Goal: Task Accomplishment & Management: Use online tool/utility

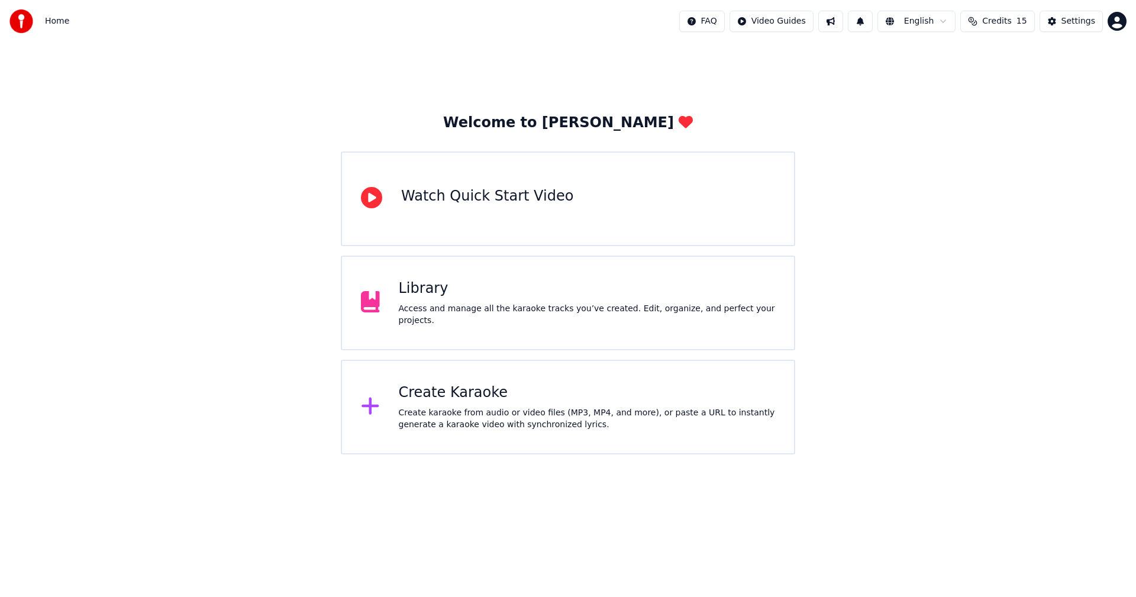
click at [565, 419] on div "Create karaoke from audio or video files (MP3, MP4, and more), or paste a URL t…" at bounding box center [587, 419] width 377 height 24
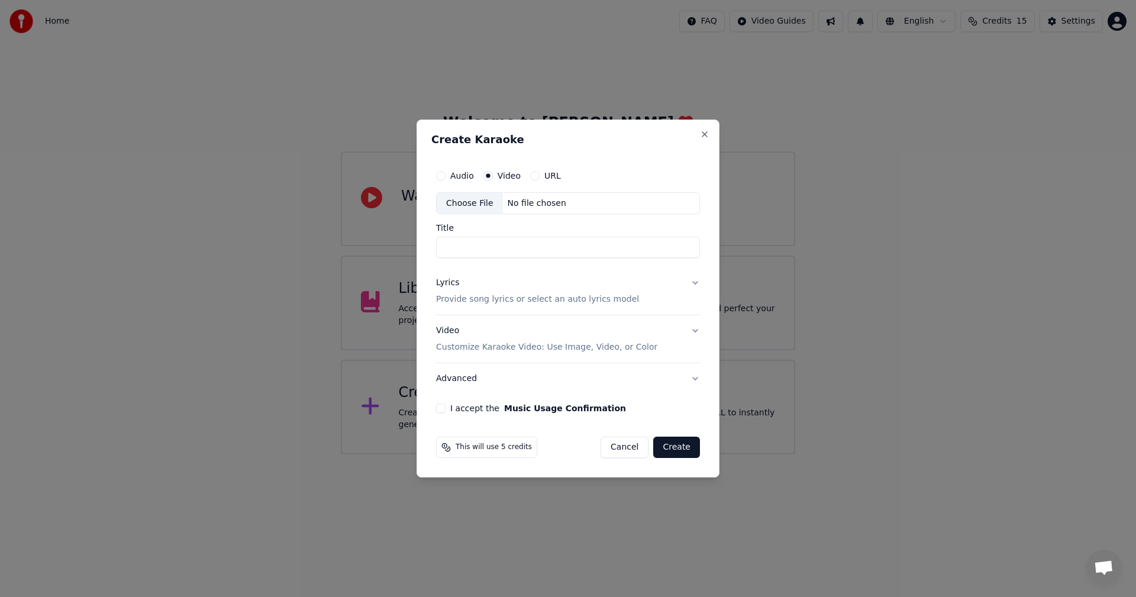
click at [490, 206] on div "Choose File" at bounding box center [469, 203] width 66 height 21
type input "**********"
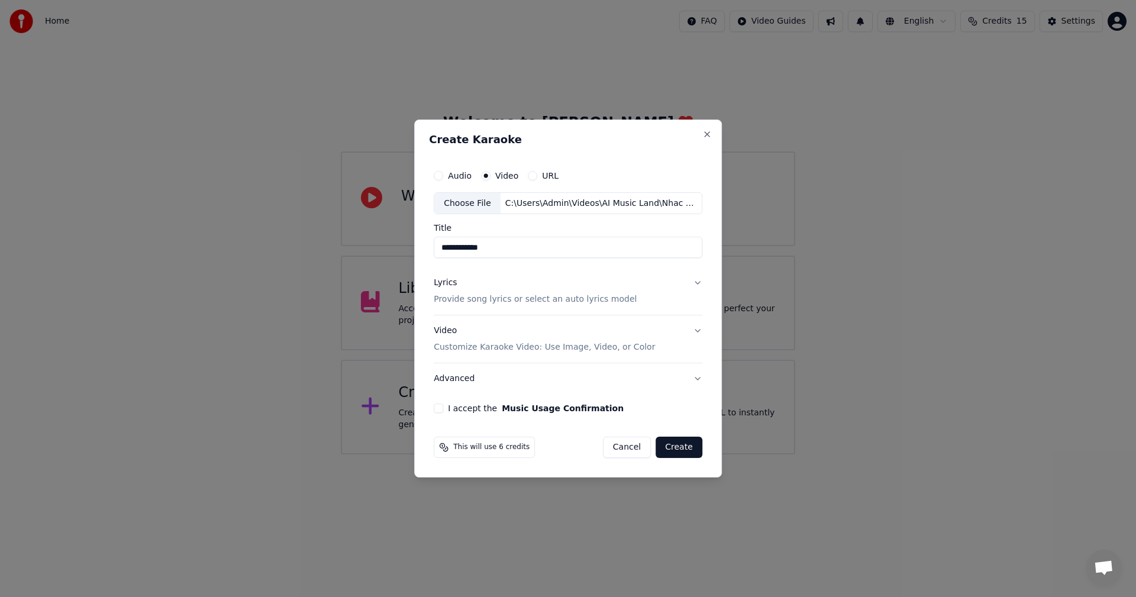
click at [532, 134] on h2 "Create Karaoke" at bounding box center [568, 139] width 278 height 11
drag, startPoint x: 510, startPoint y: 248, endPoint x: 398, endPoint y: 253, distance: 112.4
click at [398, 253] on body "**********" at bounding box center [568, 227] width 1136 height 454
click at [694, 337] on button "Video Customize Karaoke Video: Use Image, Video, or Color" at bounding box center [568, 339] width 268 height 47
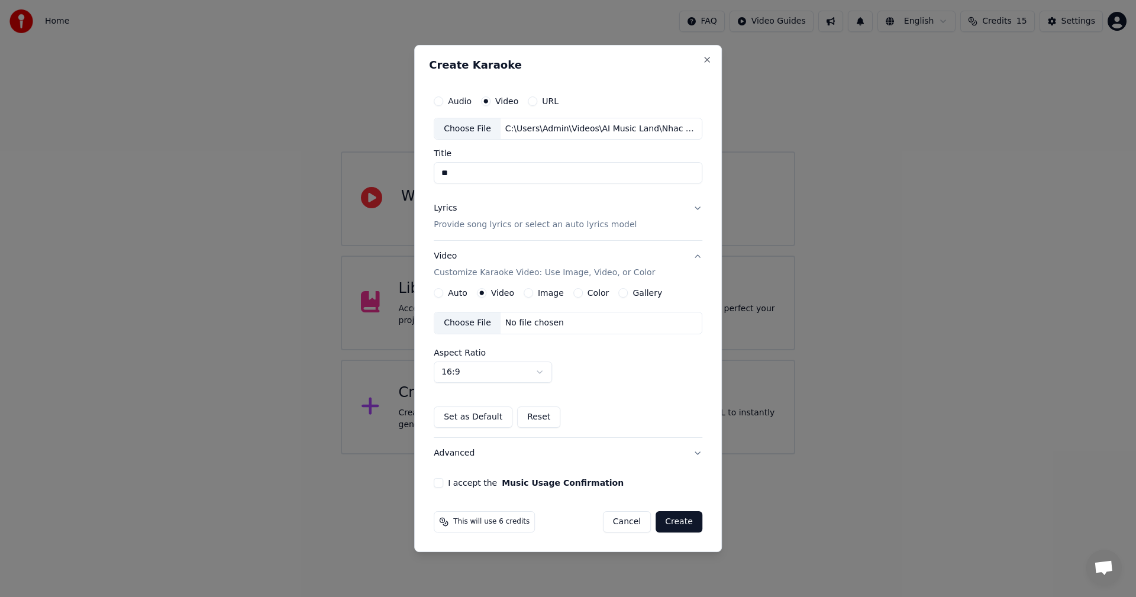
click at [493, 324] on div "Choose File" at bounding box center [467, 322] width 66 height 21
click at [691, 215] on button "Lyrics Provide song lyrics or select an auto lyrics model" at bounding box center [568, 216] width 268 height 47
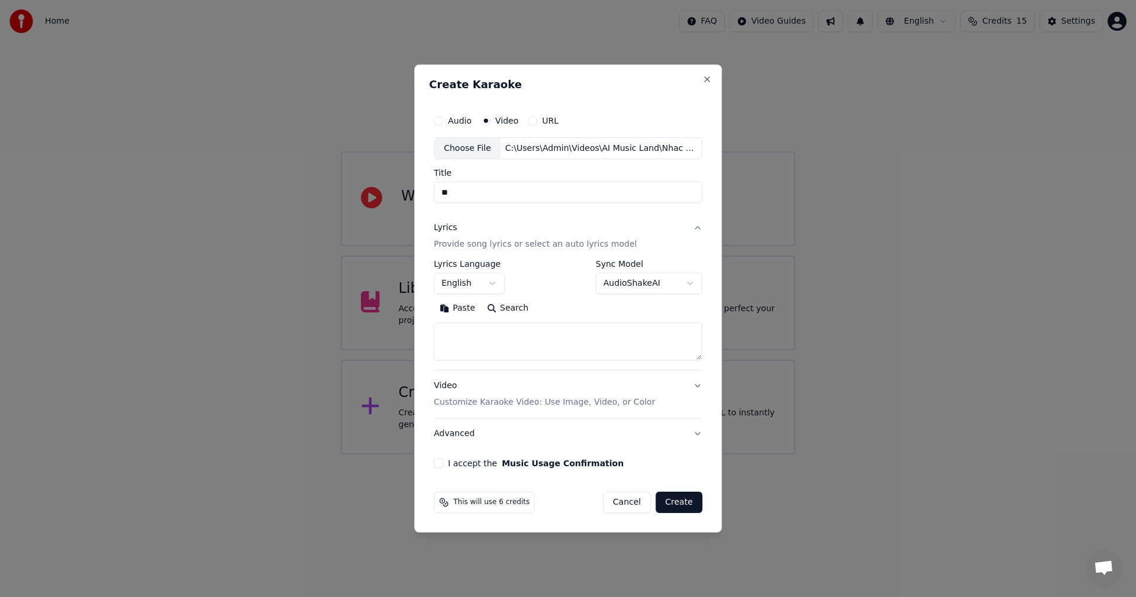
click at [625, 362] on div "**********" at bounding box center [568, 315] width 268 height 110
click at [622, 352] on textarea at bounding box center [568, 342] width 268 height 38
click at [525, 340] on textarea at bounding box center [568, 342] width 268 height 38
paste textarea "**********"
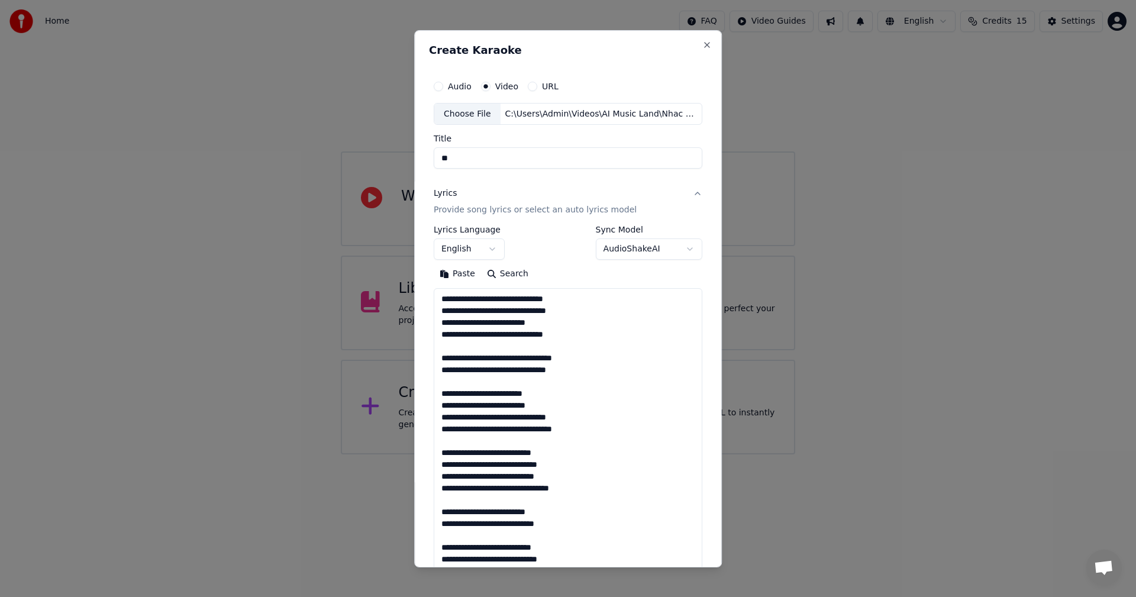
scroll to position [429, 0]
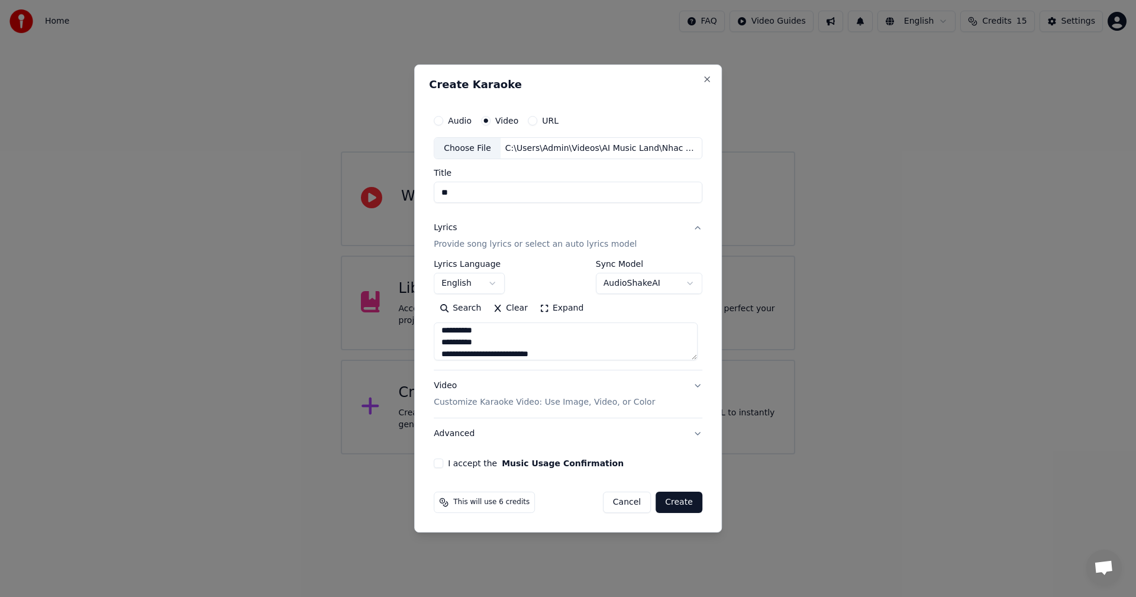
type textarea "**********"
click at [442, 460] on button "I accept the Music Usage Confirmation" at bounding box center [438, 462] width 9 height 9
click at [697, 387] on button "Video Customize Karaoke Video: Use Image, Video, or Color" at bounding box center [568, 394] width 268 height 47
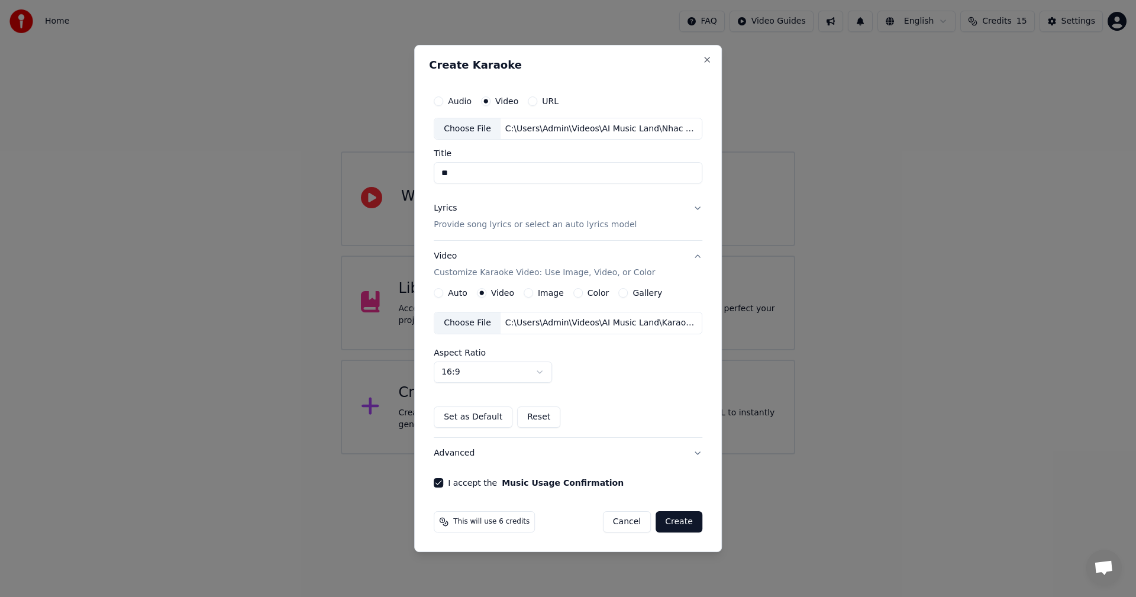
click at [693, 449] on button "Advanced" at bounding box center [568, 453] width 268 height 31
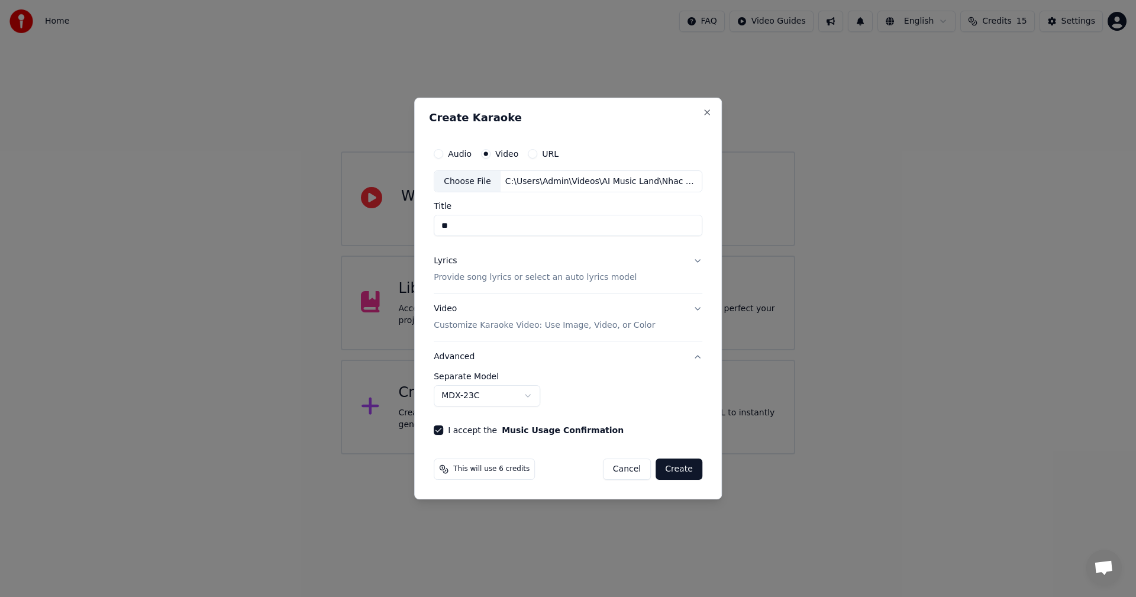
click at [694, 357] on button "Advanced" at bounding box center [568, 356] width 268 height 31
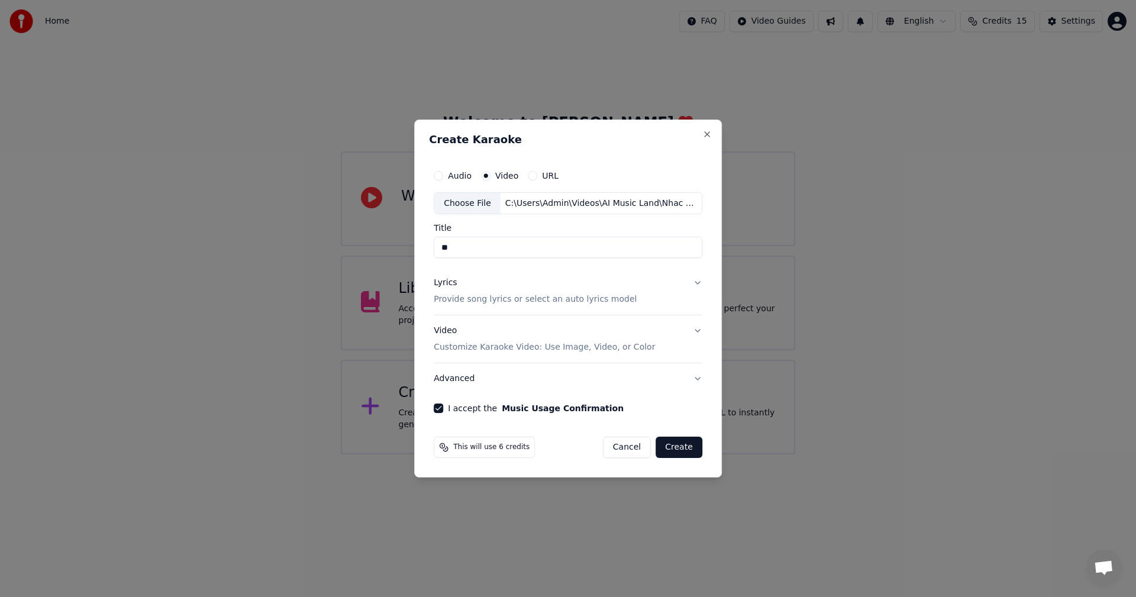
click at [675, 447] on button "Create" at bounding box center [678, 446] width 47 height 21
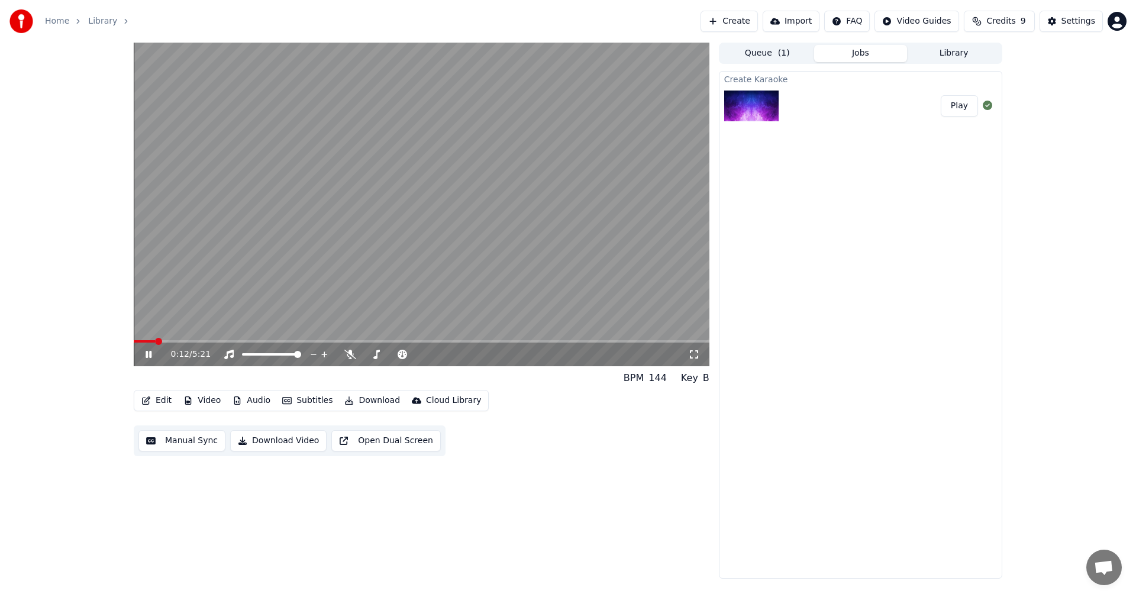
click at [777, 55] on button "Queue ( 1 )" at bounding box center [766, 53] width 93 height 17
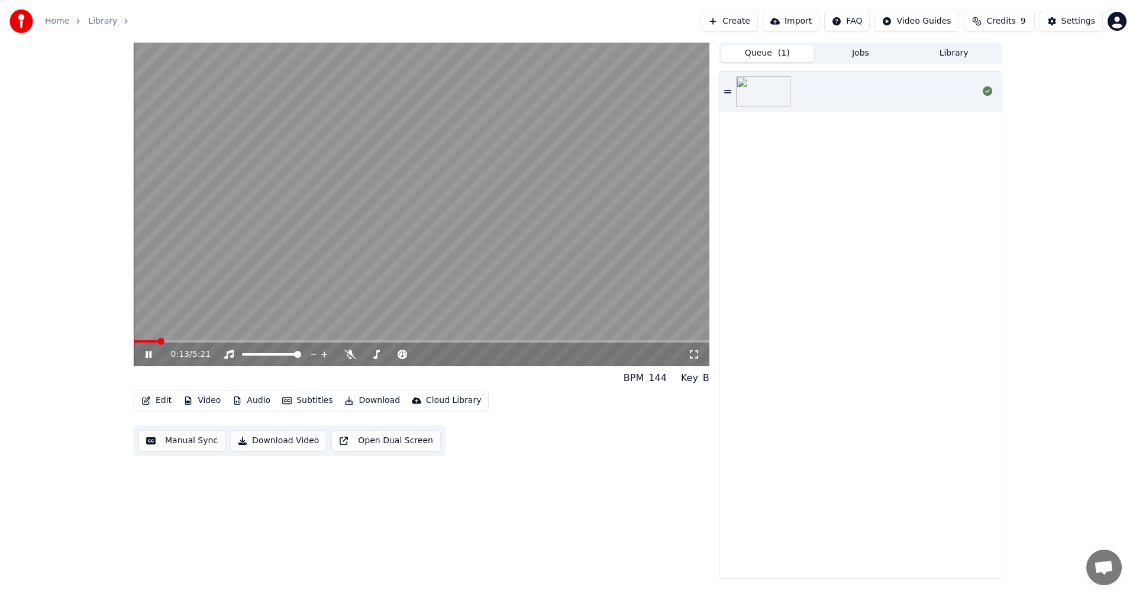
click at [878, 56] on button "Jobs" at bounding box center [860, 53] width 93 height 17
click at [952, 58] on button "Library" at bounding box center [953, 53] width 93 height 17
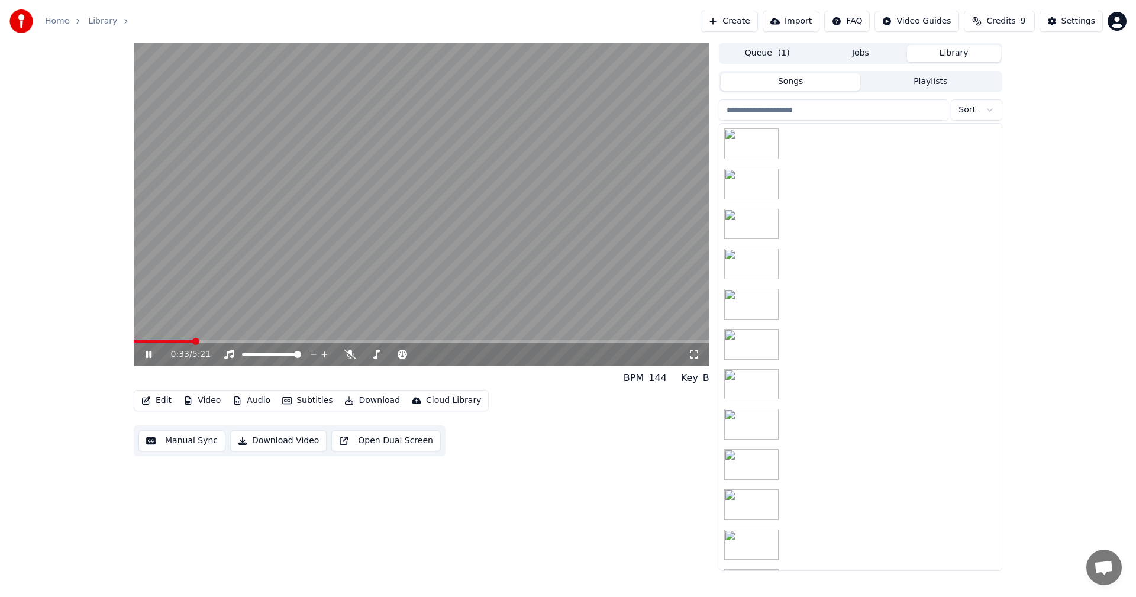
click at [149, 357] on icon at bounding box center [157, 354] width 28 height 9
click at [779, 57] on span "( 1 )" at bounding box center [784, 53] width 12 height 12
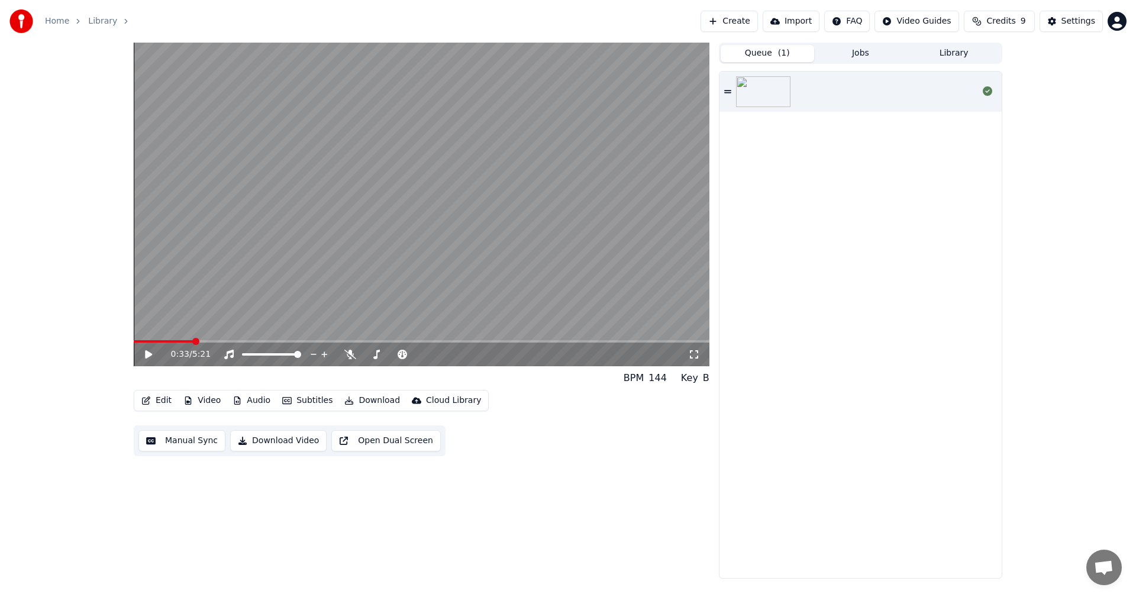
click at [730, 91] on icon at bounding box center [727, 91] width 7 height 3
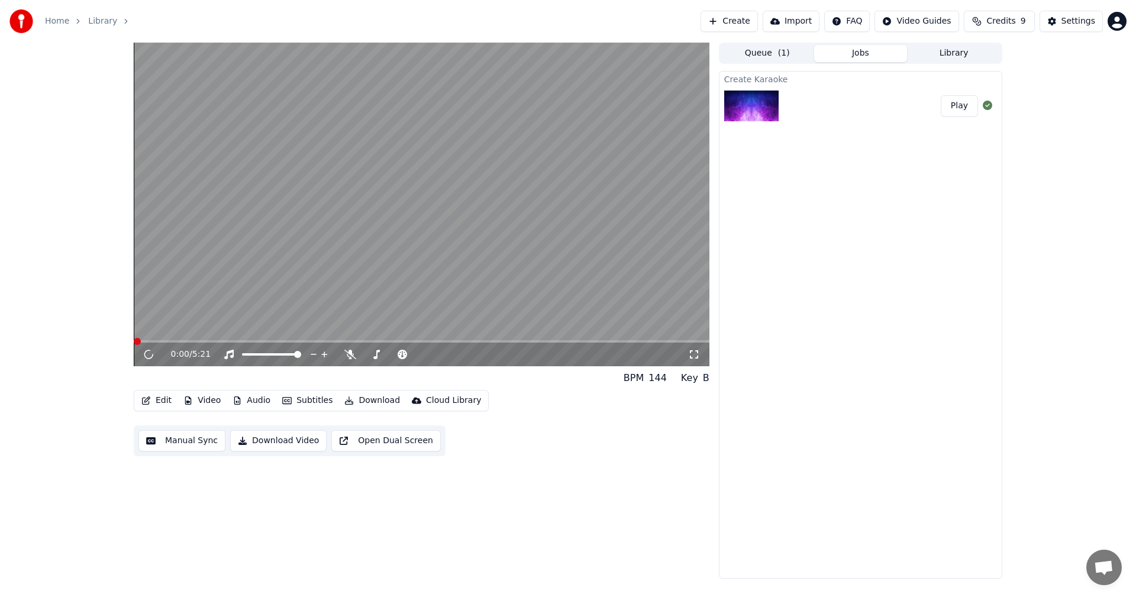
click at [849, 53] on button "Jobs" at bounding box center [860, 53] width 93 height 17
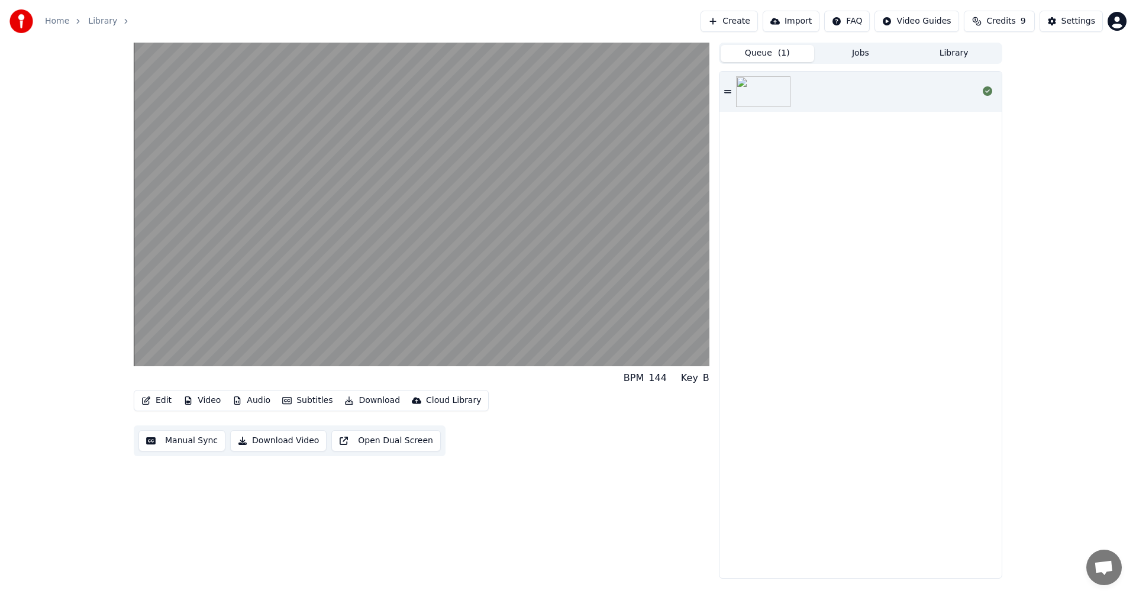
click at [786, 55] on span "( 1 )" at bounding box center [784, 53] width 12 height 12
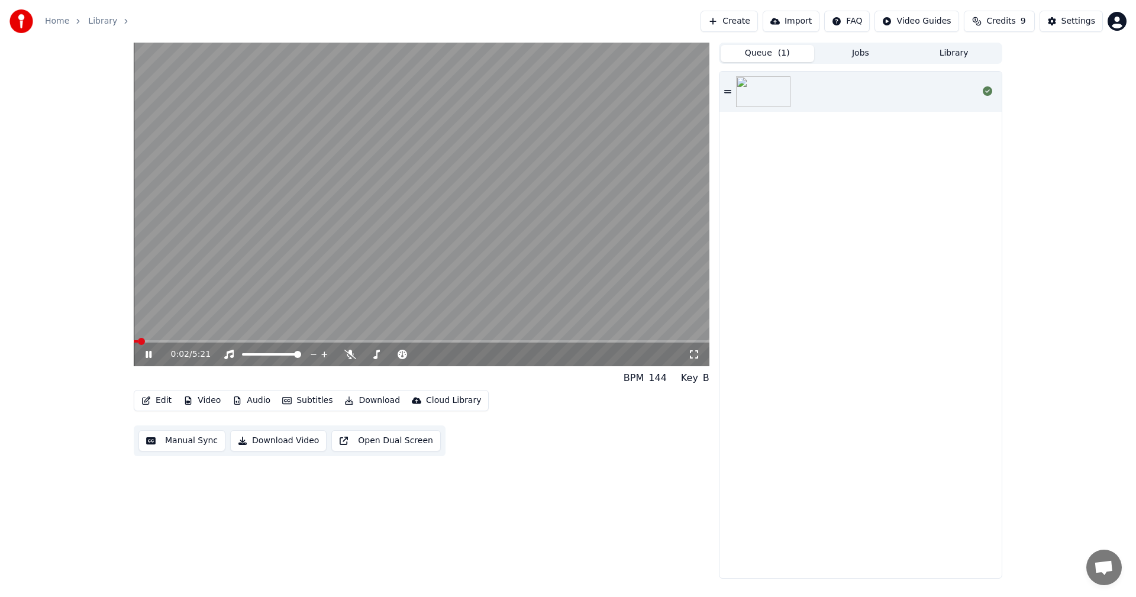
click at [152, 354] on icon at bounding box center [157, 354] width 28 height 9
click at [952, 58] on button "Library" at bounding box center [953, 53] width 93 height 17
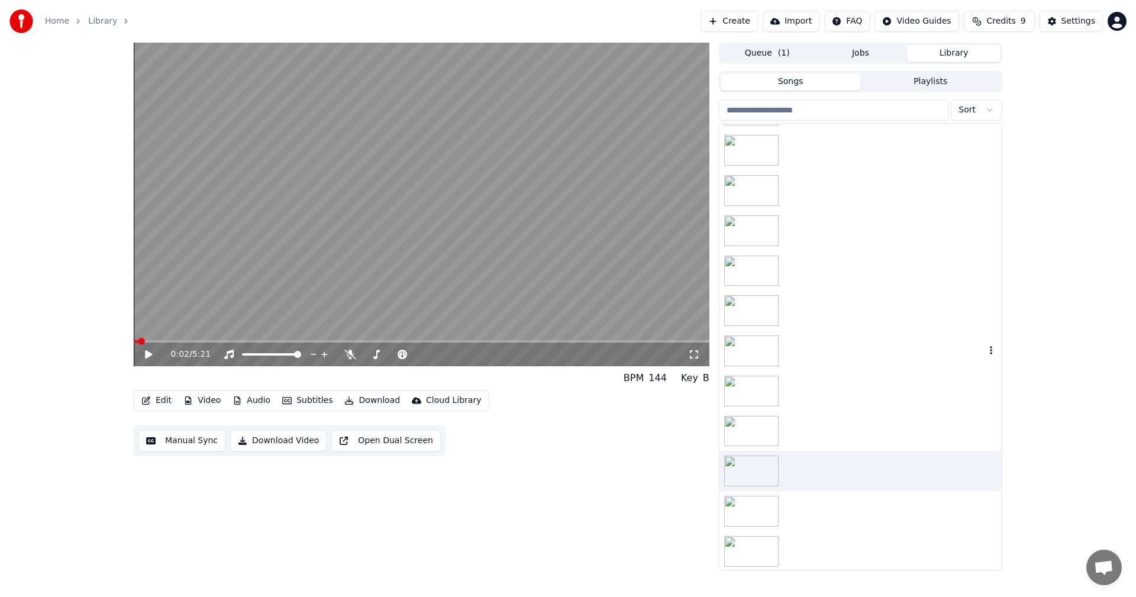
scroll to position [758, 0]
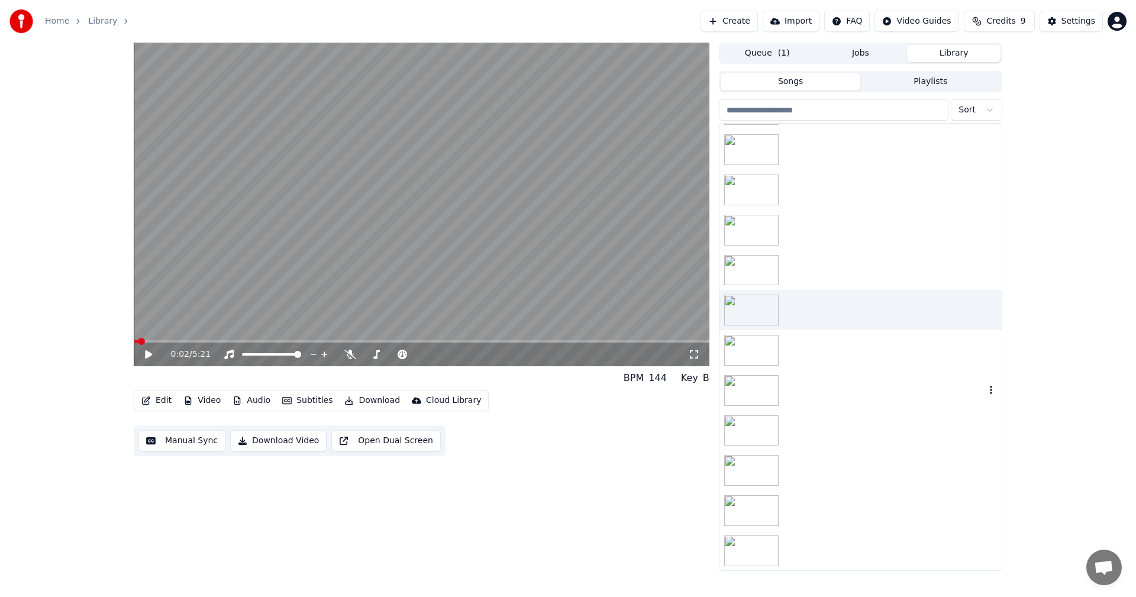
click at [817, 392] on div at bounding box center [860, 390] width 282 height 40
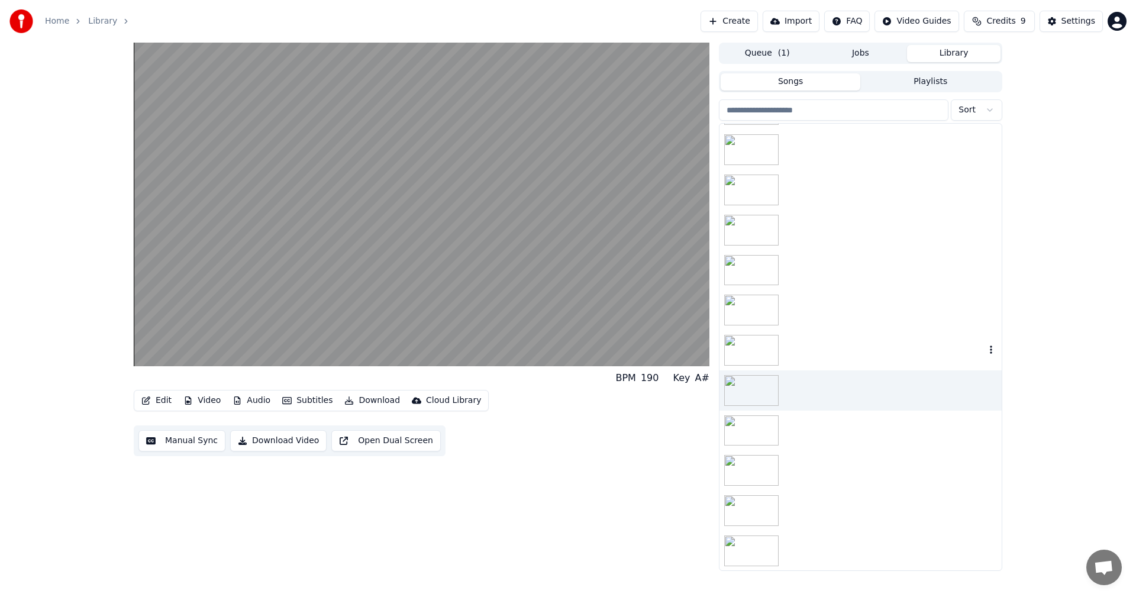
click at [811, 357] on div at bounding box center [860, 350] width 282 height 40
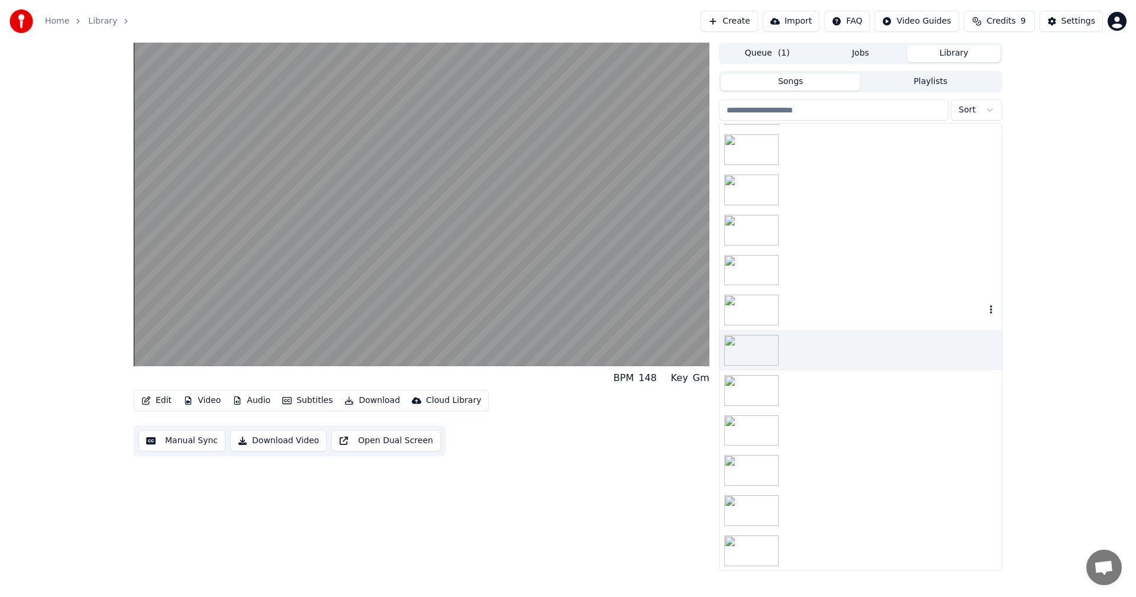
click at [814, 315] on div at bounding box center [860, 310] width 282 height 40
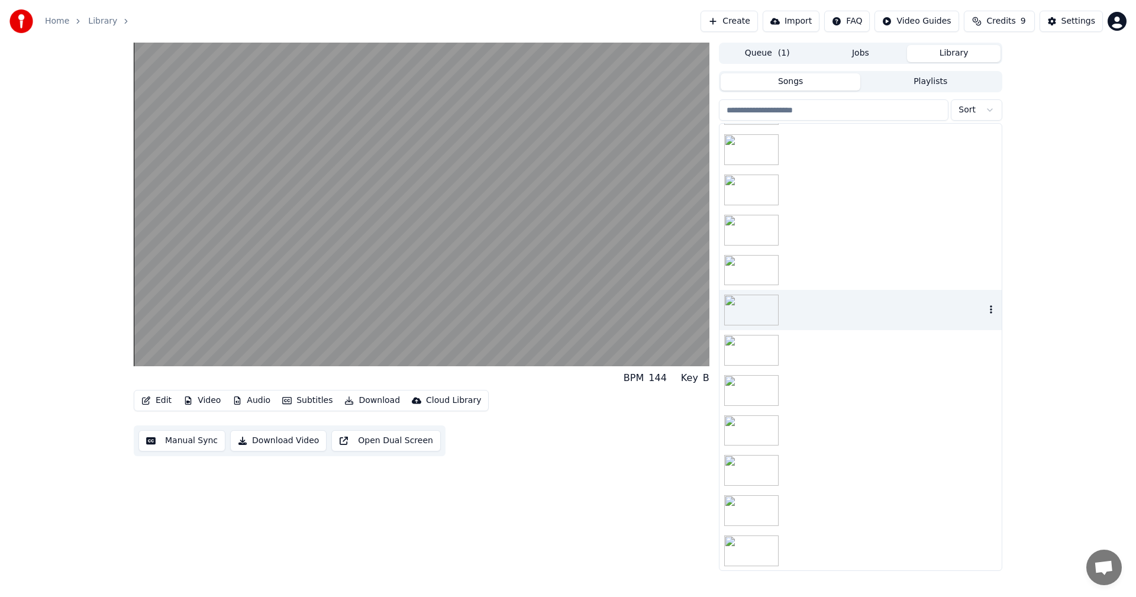
click at [985, 312] on icon "button" at bounding box center [991, 309] width 12 height 9
click at [986, 410] on div "Delete" at bounding box center [983, 407] width 91 height 19
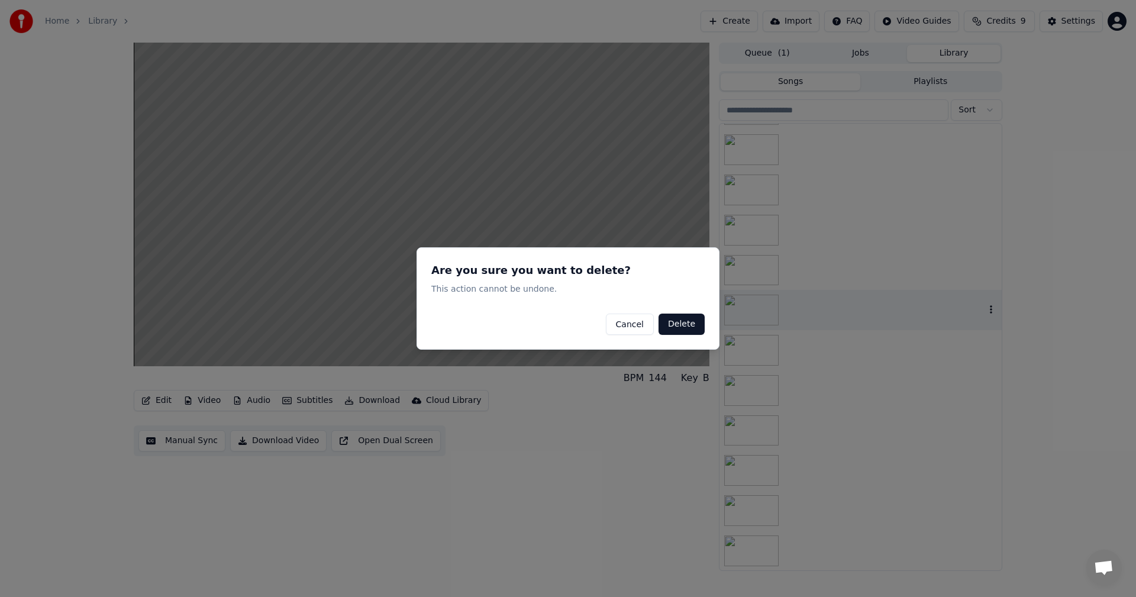
click at [684, 322] on button "Delete" at bounding box center [681, 323] width 46 height 21
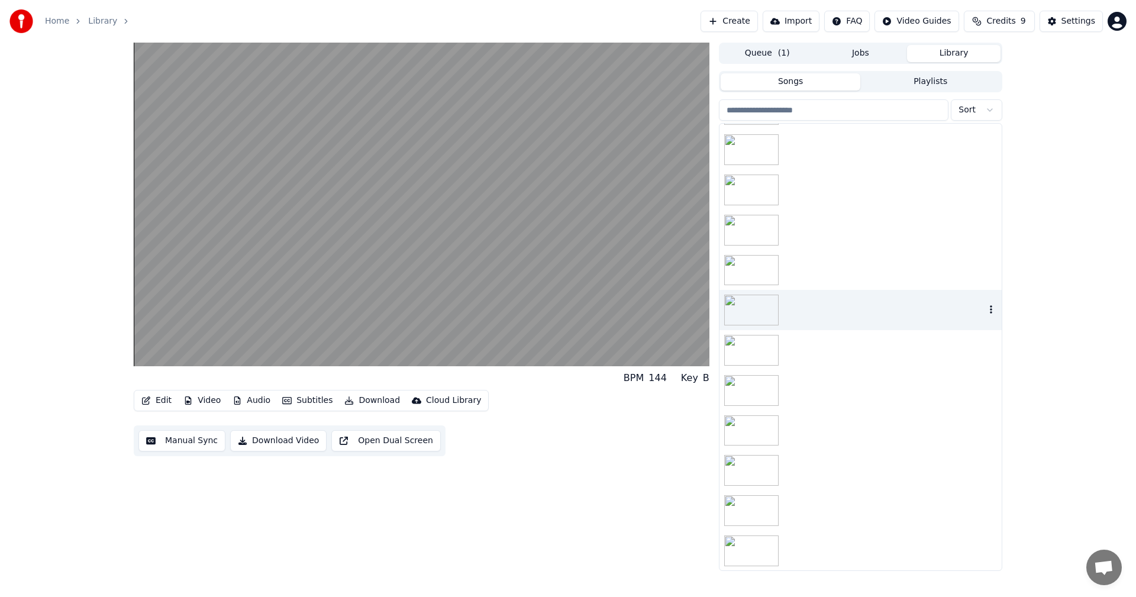
click at [781, 56] on span "( 1 )" at bounding box center [784, 53] width 12 height 12
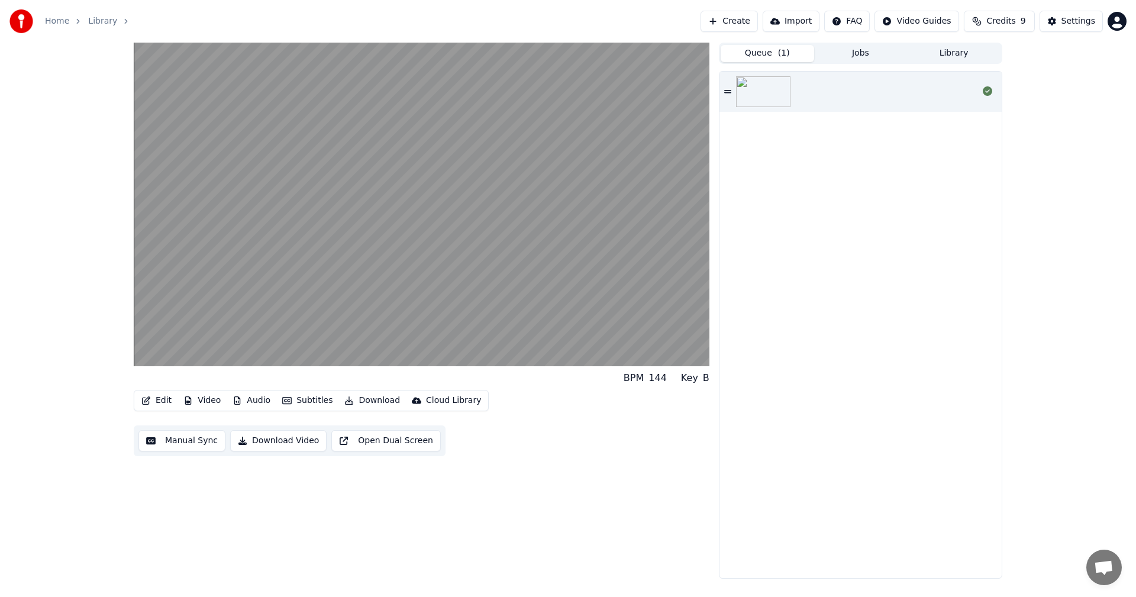
click at [859, 56] on button "Jobs" at bounding box center [860, 53] width 93 height 17
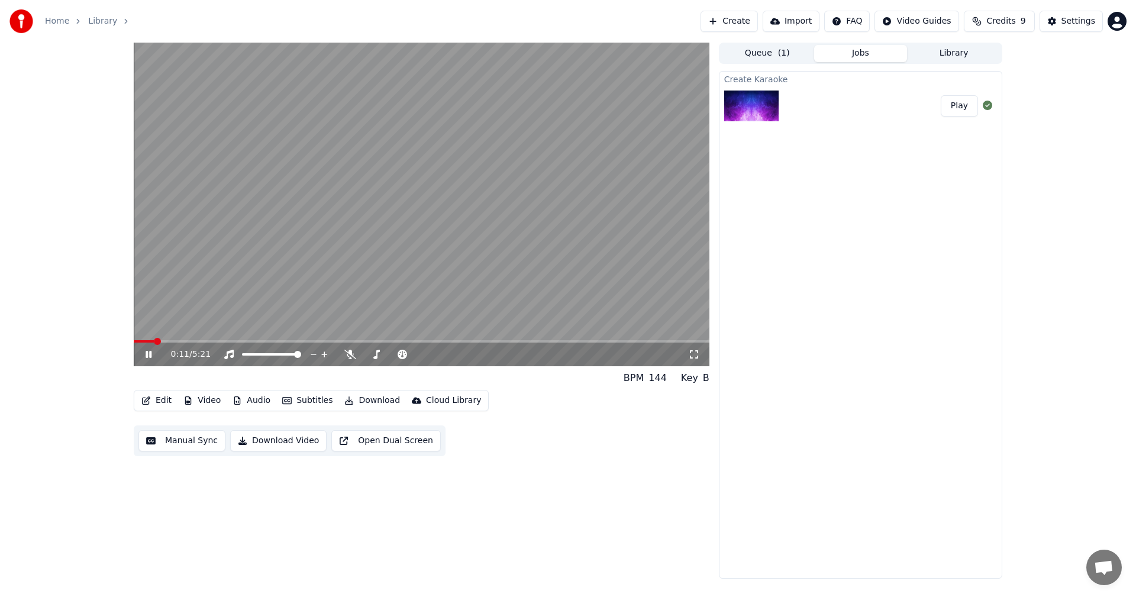
click at [183, 339] on video at bounding box center [421, 204] width 575 height 323
click at [953, 55] on button "Library" at bounding box center [953, 53] width 93 height 17
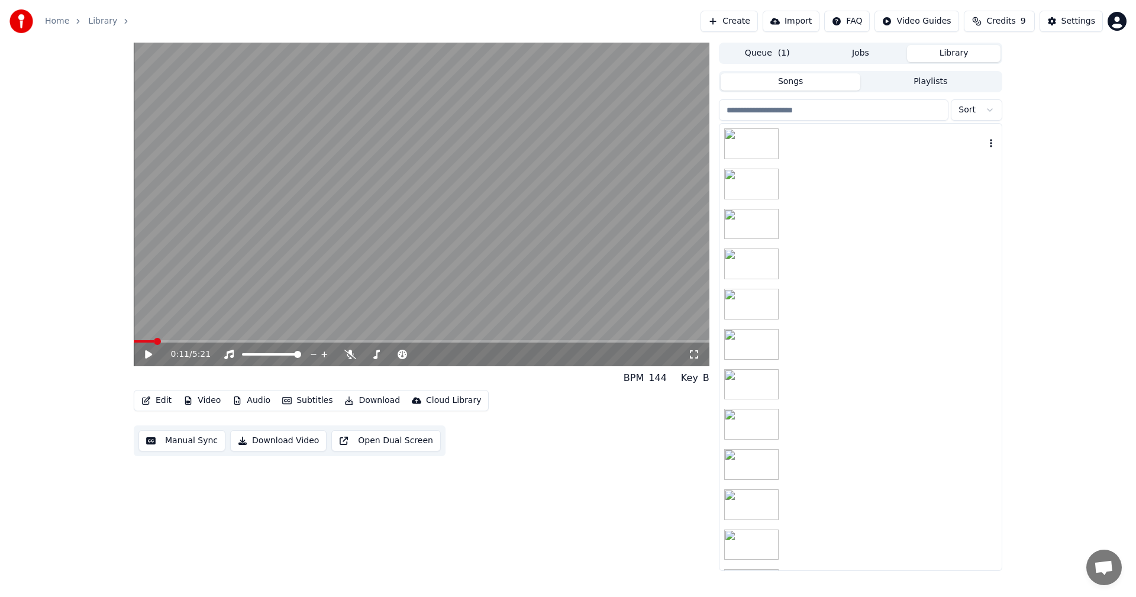
click at [847, 151] on div at bounding box center [860, 144] width 282 height 40
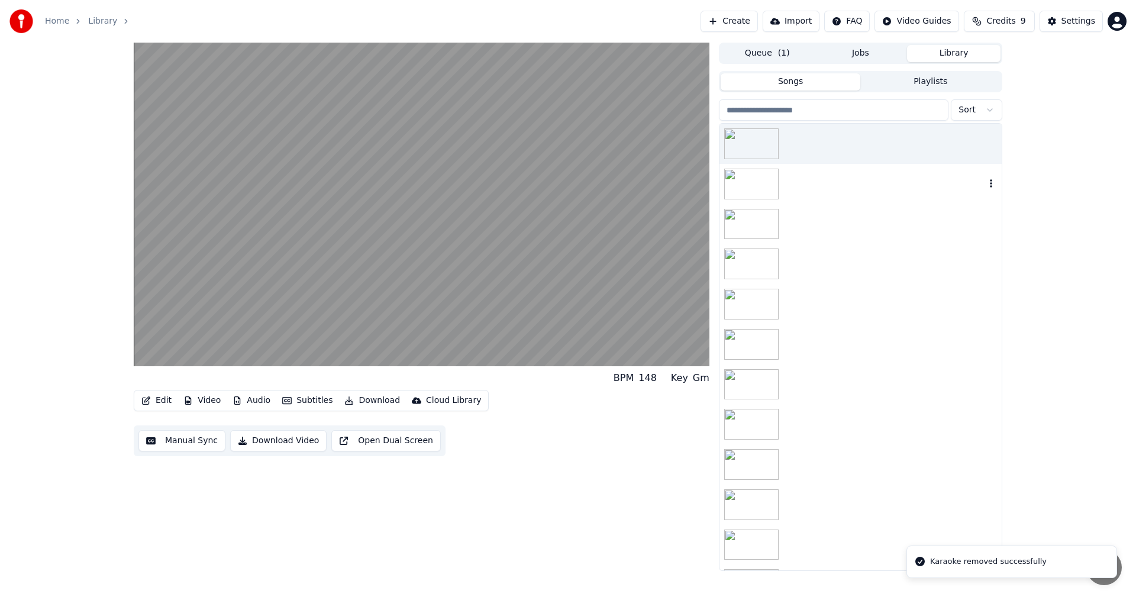
click at [808, 176] on div at bounding box center [860, 184] width 282 height 40
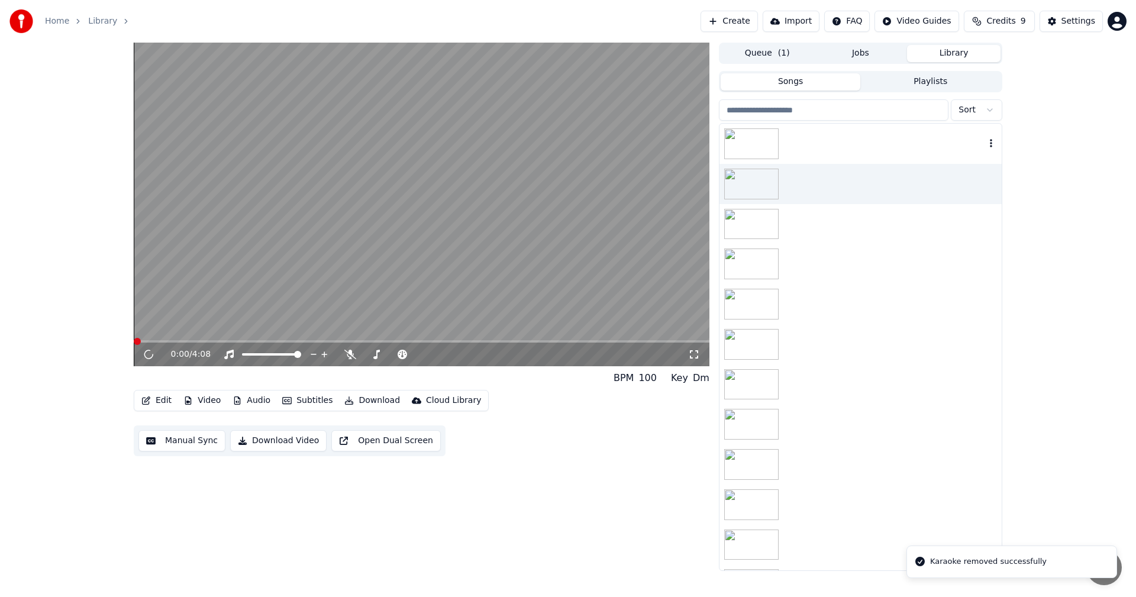
click at [836, 147] on div at bounding box center [860, 144] width 282 height 40
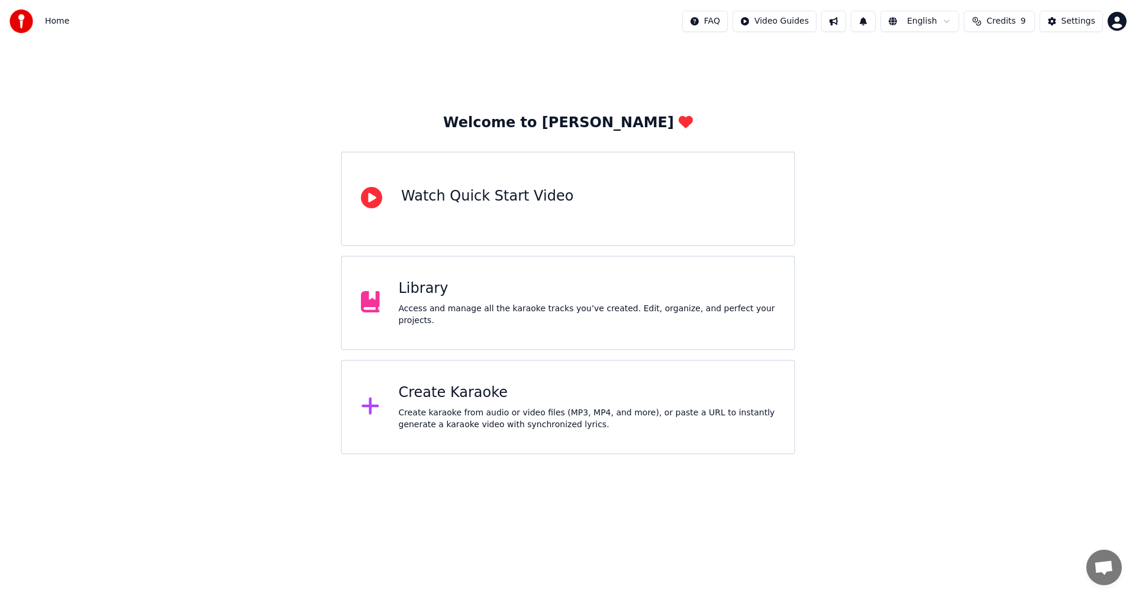
click at [545, 321] on div "Library Access and manage all the karaoke tracks you’ve created. Edit, organize…" at bounding box center [568, 302] width 454 height 95
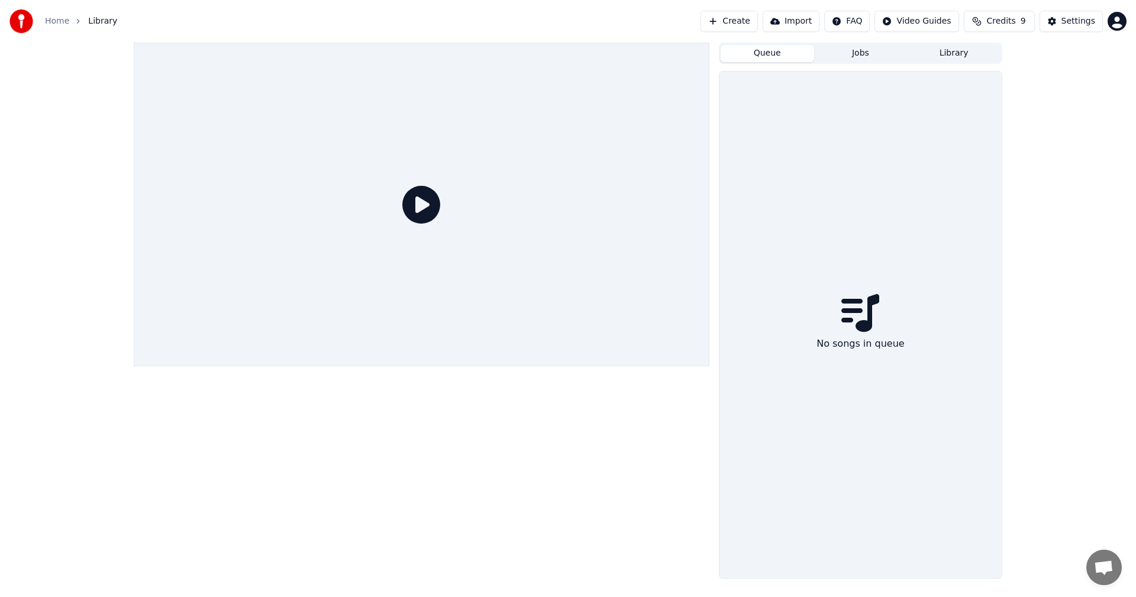
click at [805, 51] on button "Queue" at bounding box center [766, 53] width 93 height 17
click at [845, 53] on button "Jobs" at bounding box center [860, 53] width 93 height 17
click at [935, 60] on button "Library" at bounding box center [953, 53] width 93 height 17
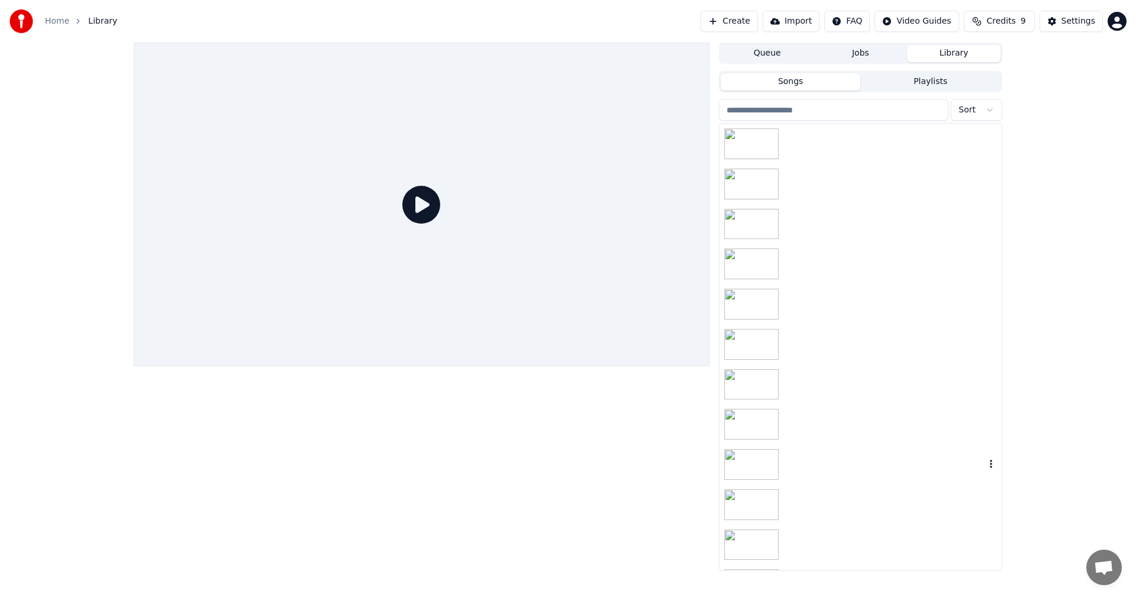
click at [807, 471] on div at bounding box center [860, 464] width 282 height 40
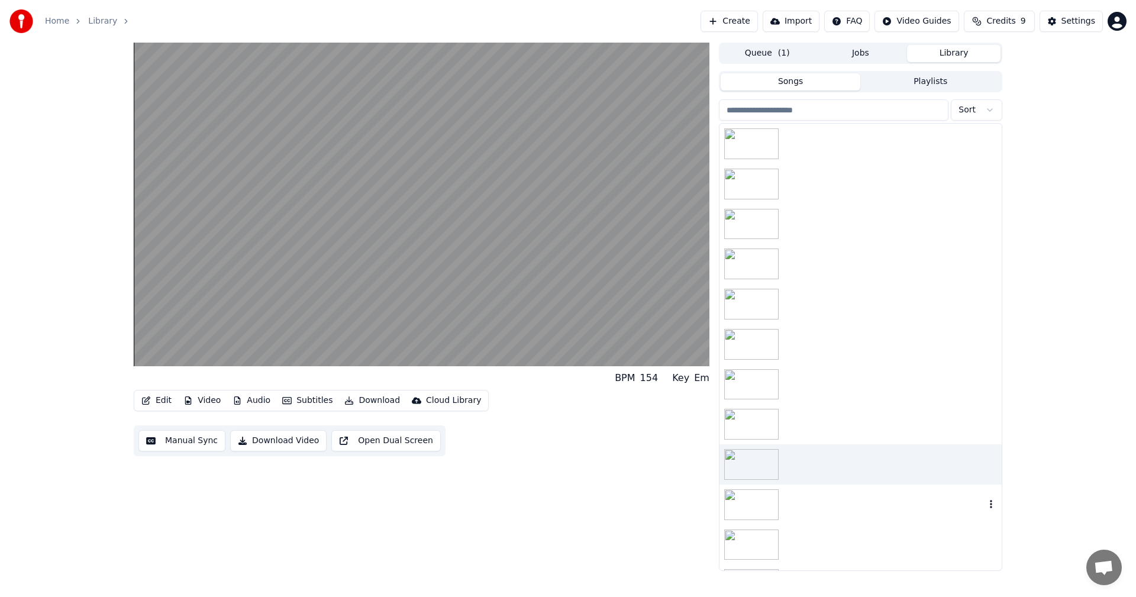
click at [821, 522] on div at bounding box center [860, 504] width 282 height 40
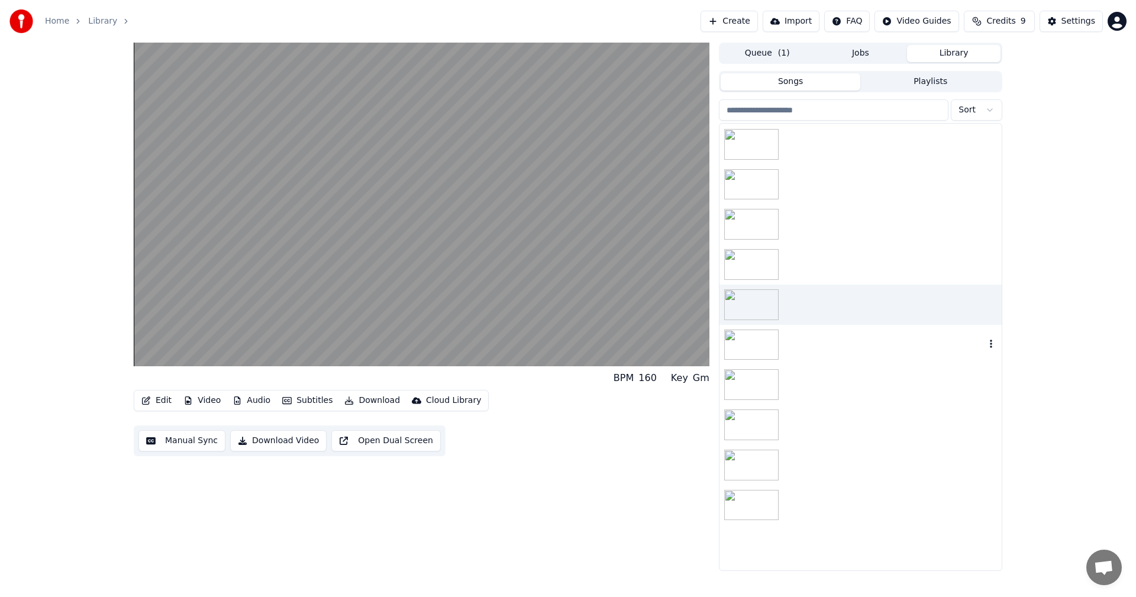
scroll to position [237, 0]
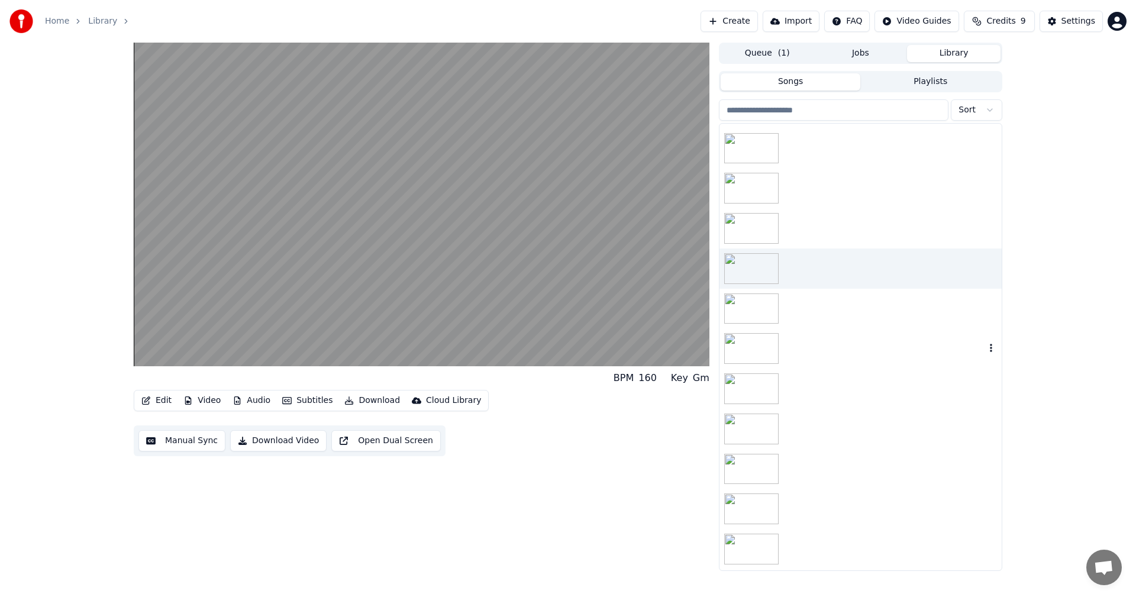
click at [804, 340] on div at bounding box center [860, 348] width 282 height 40
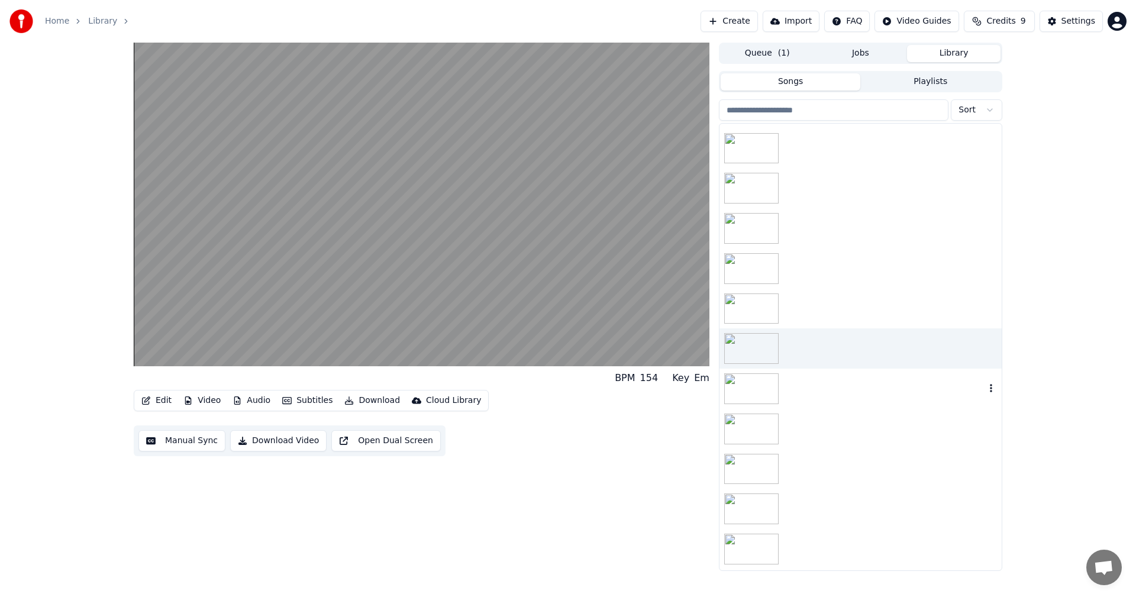
click at [808, 384] on div at bounding box center [860, 388] width 282 height 40
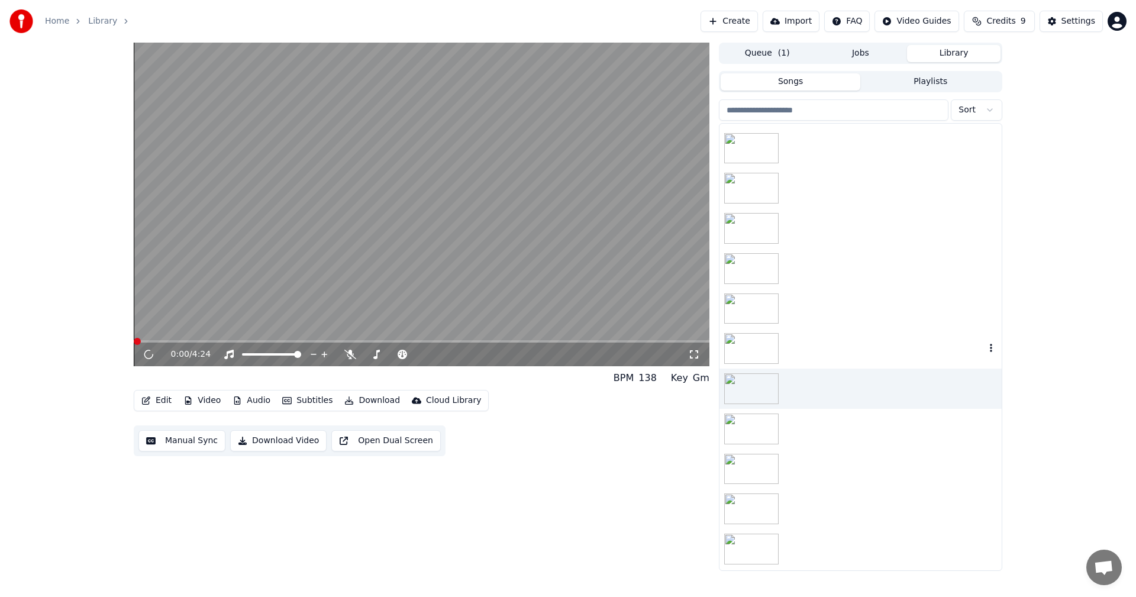
click at [806, 351] on div at bounding box center [860, 348] width 282 height 40
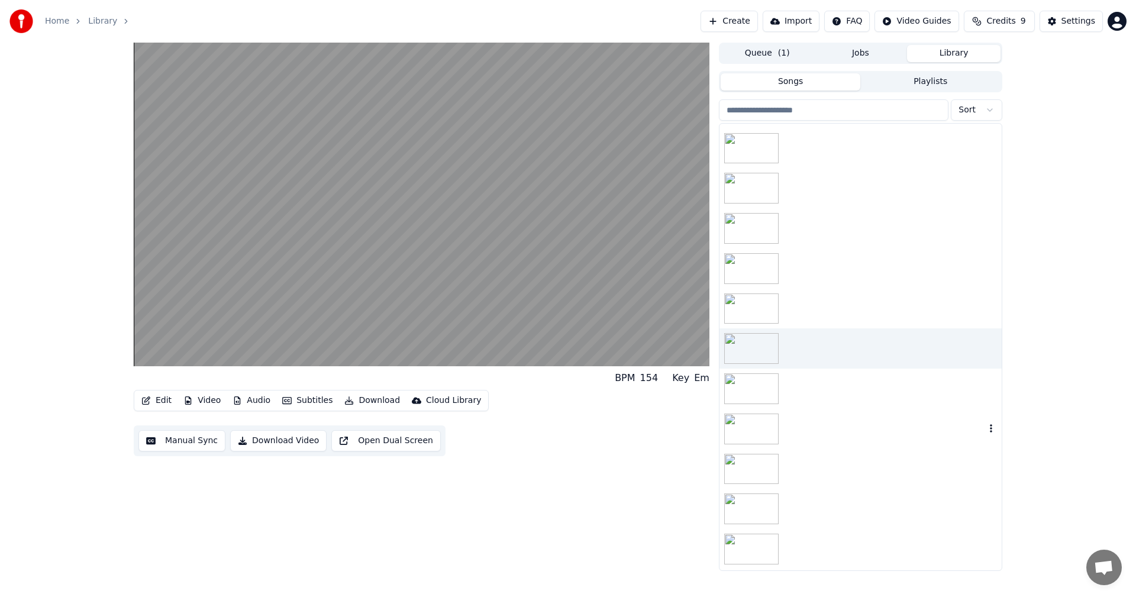
click at [804, 422] on div at bounding box center [860, 429] width 282 height 40
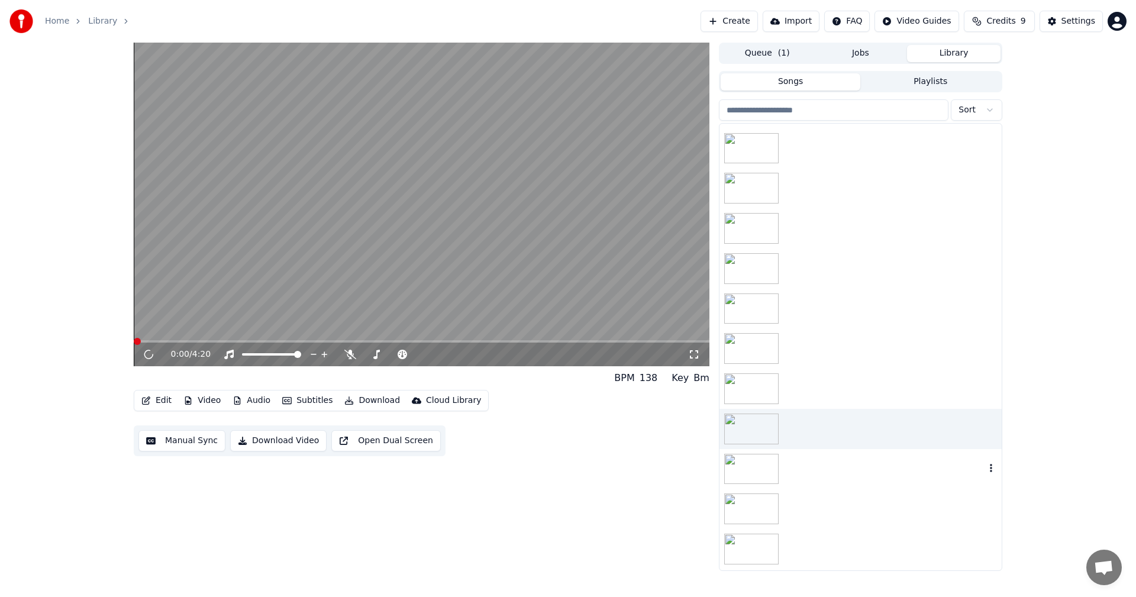
click at [803, 488] on div at bounding box center [860, 469] width 282 height 40
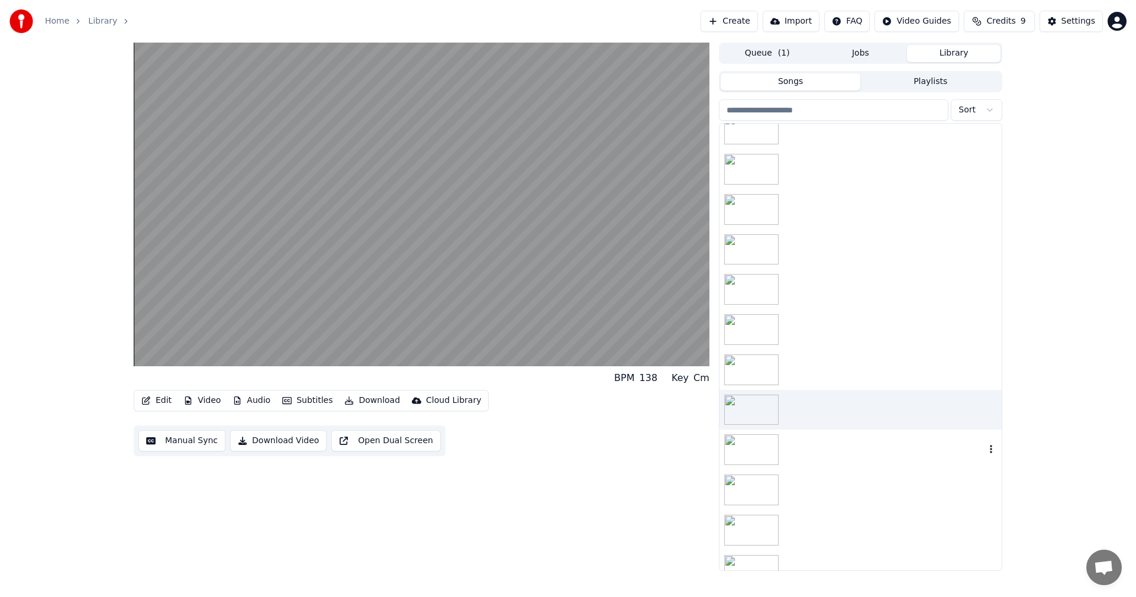
click at [800, 465] on div at bounding box center [860, 449] width 282 height 40
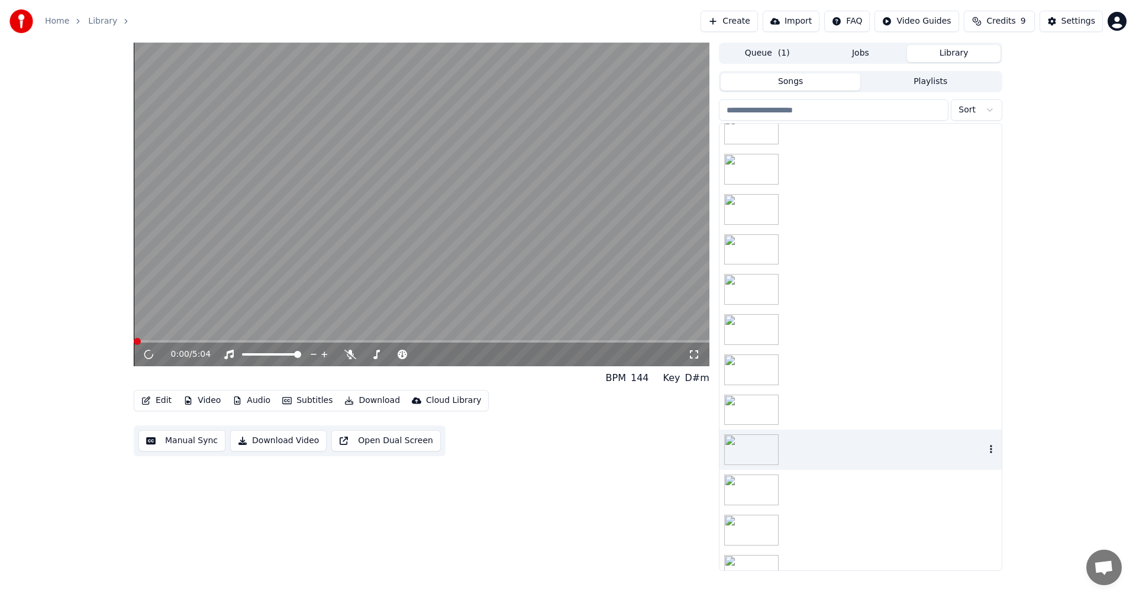
scroll to position [355, 0]
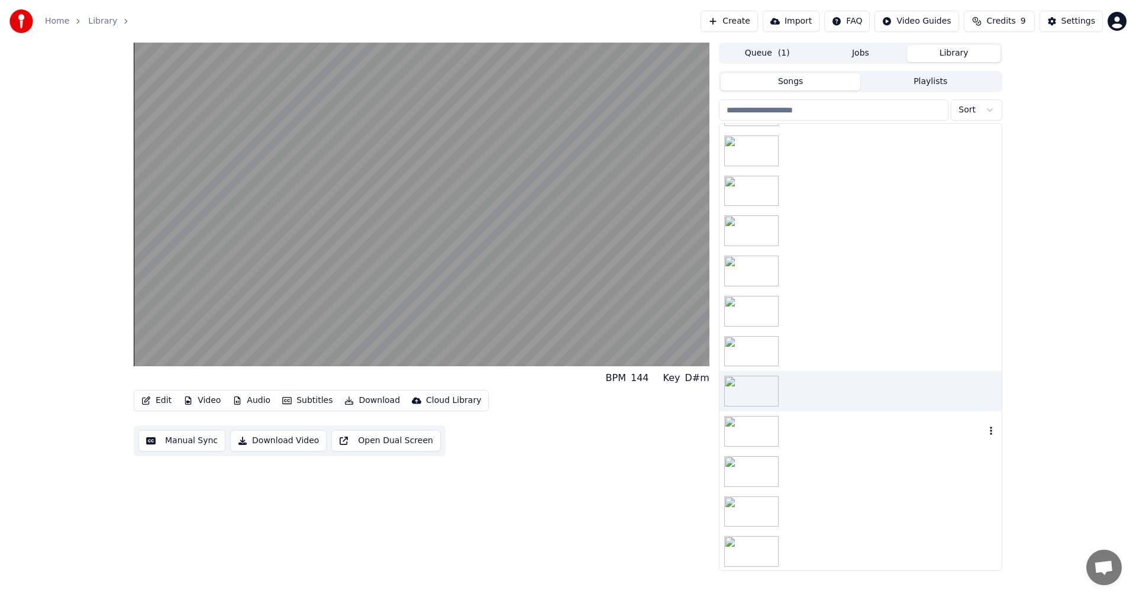
click at [798, 420] on div at bounding box center [860, 431] width 282 height 40
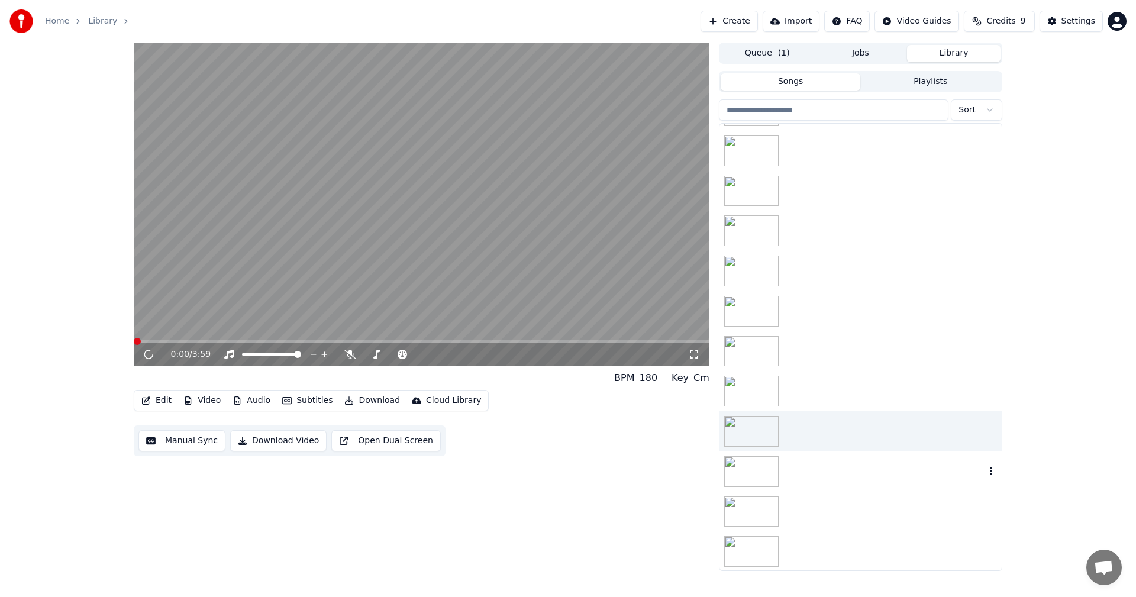
click at [813, 483] on div at bounding box center [860, 471] width 282 height 40
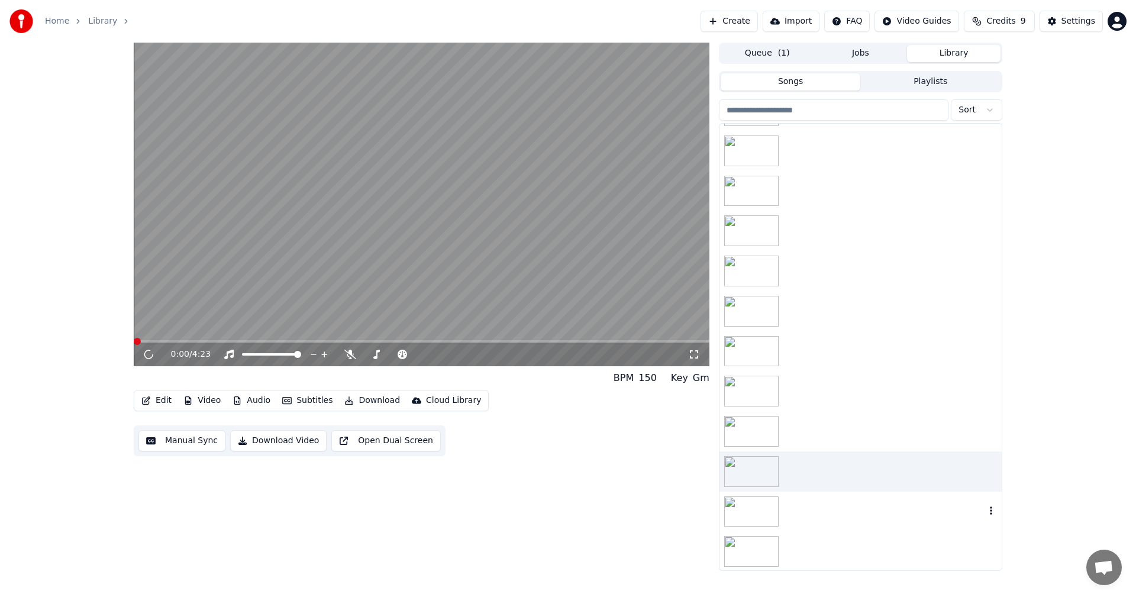
click at [814, 524] on div at bounding box center [860, 511] width 282 height 40
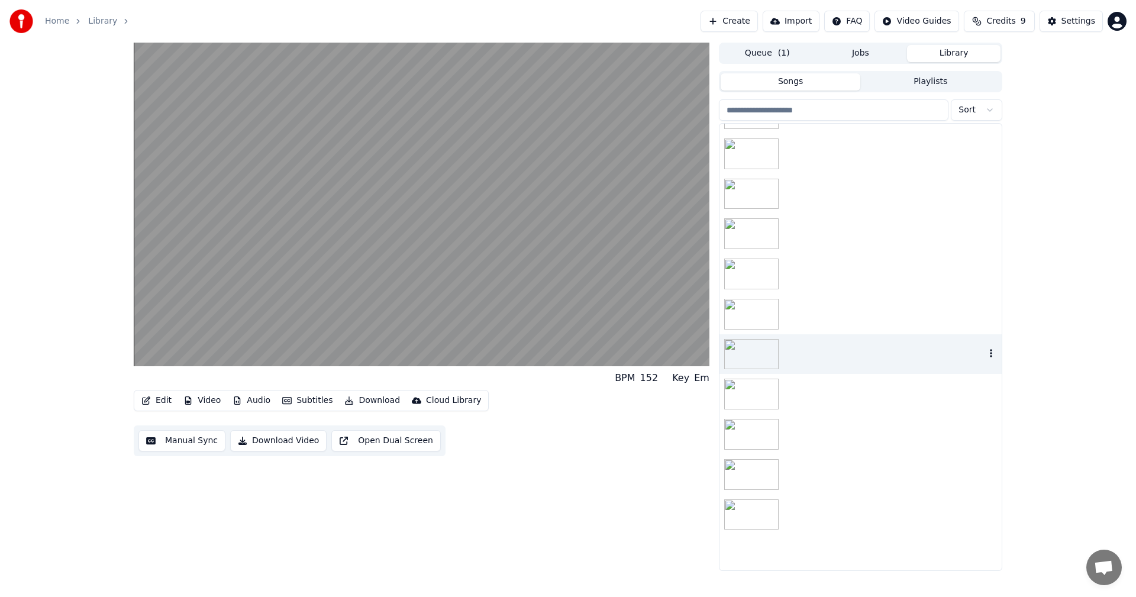
scroll to position [532, 0]
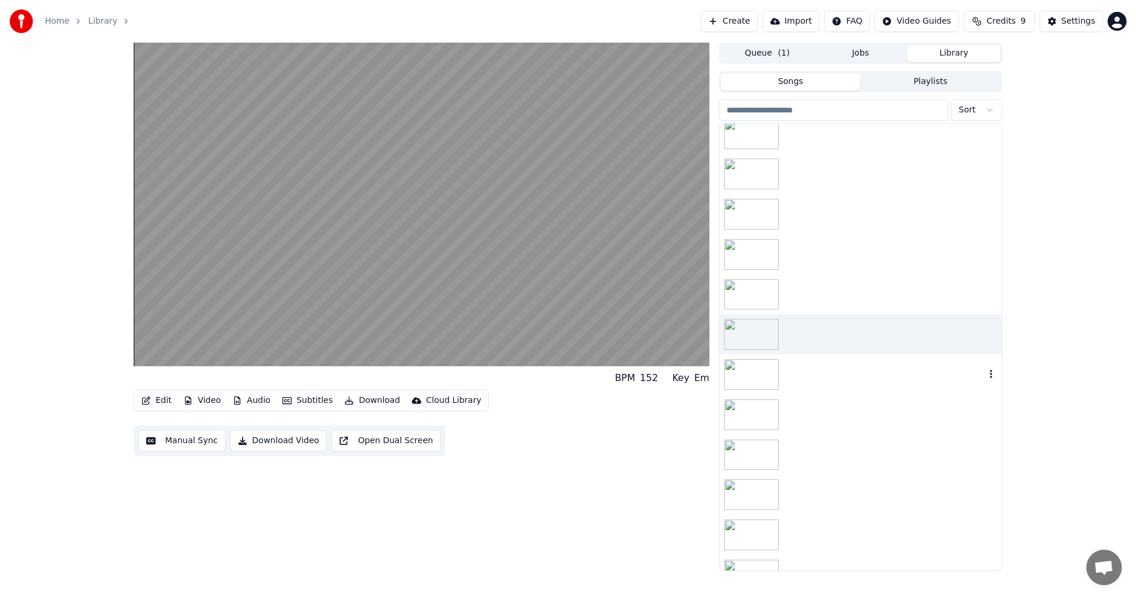
click at [802, 374] on div at bounding box center [860, 374] width 282 height 40
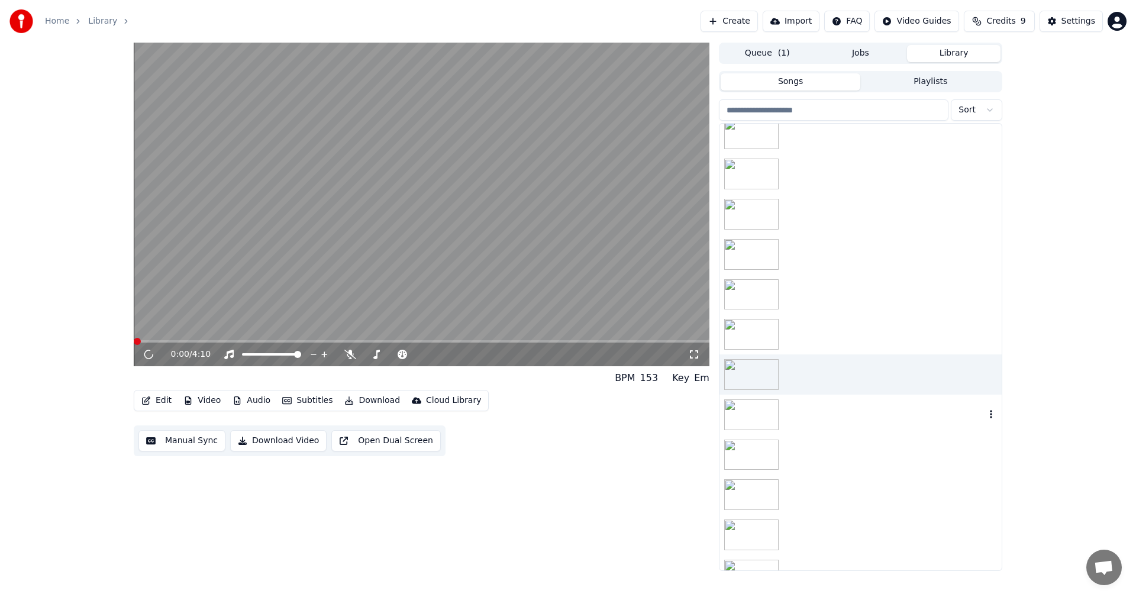
click at [802, 416] on div at bounding box center [860, 414] width 282 height 40
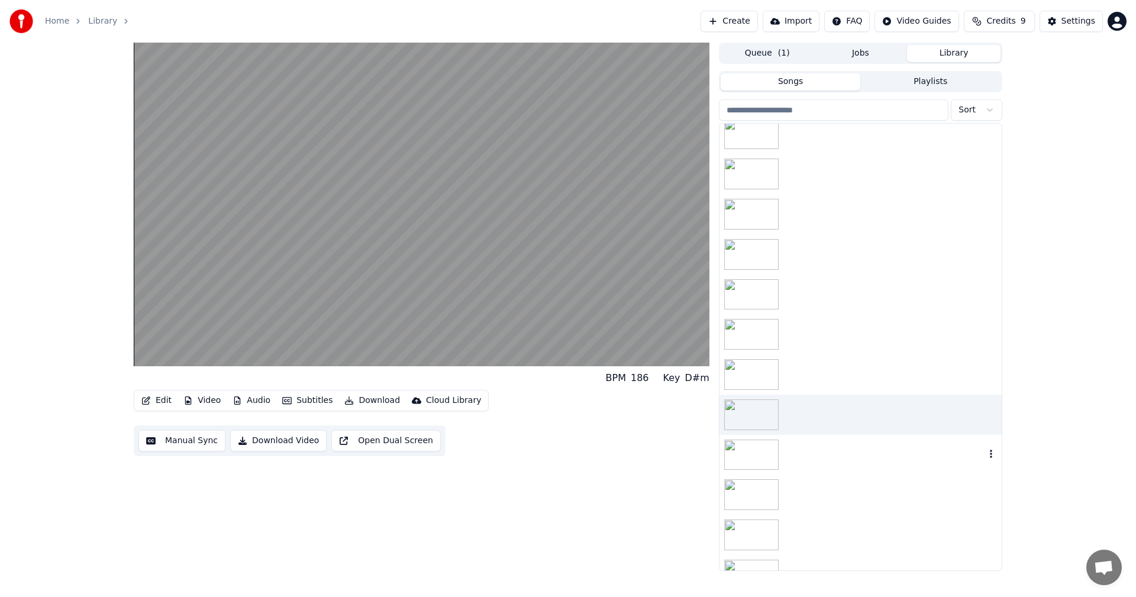
click at [804, 453] on div at bounding box center [860, 455] width 282 height 40
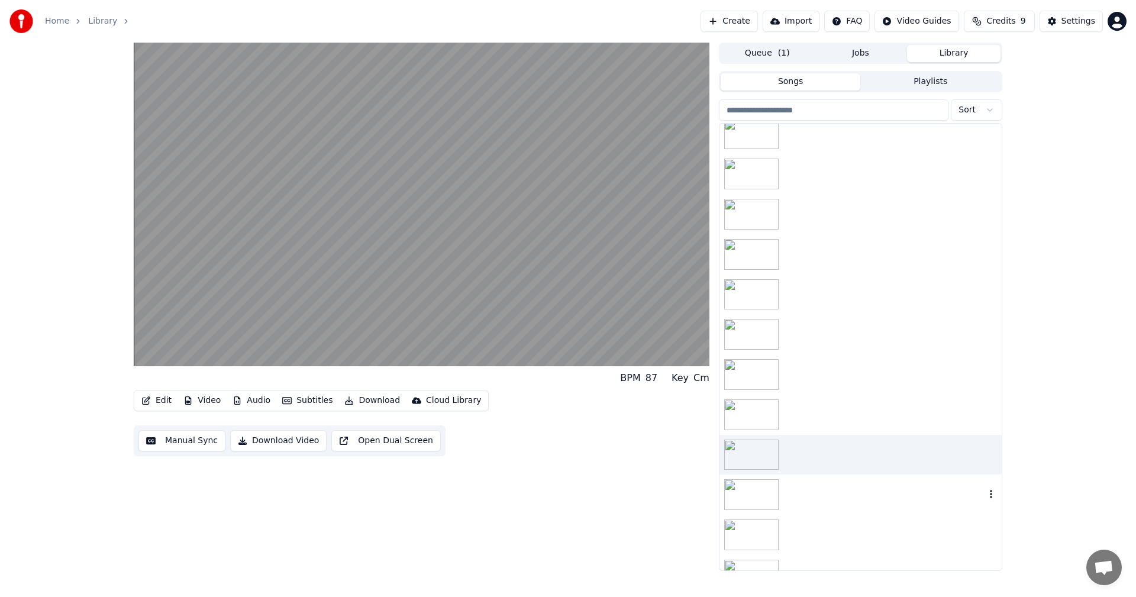
click at [814, 484] on div at bounding box center [860, 494] width 282 height 40
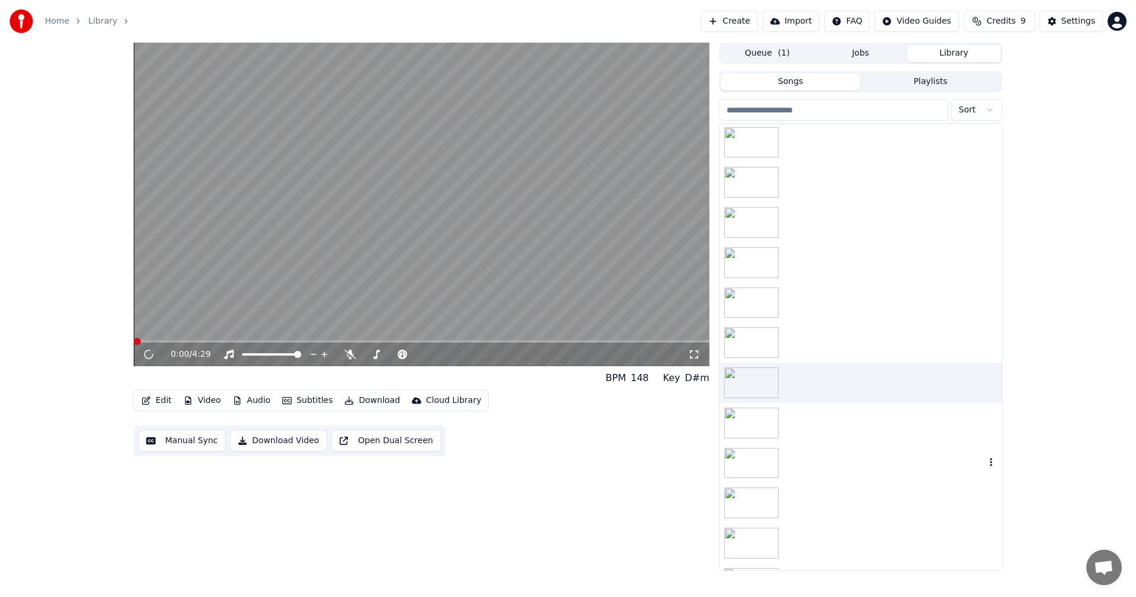
scroll to position [651, 0]
click at [816, 475] on div at bounding box center [860, 457] width 282 height 40
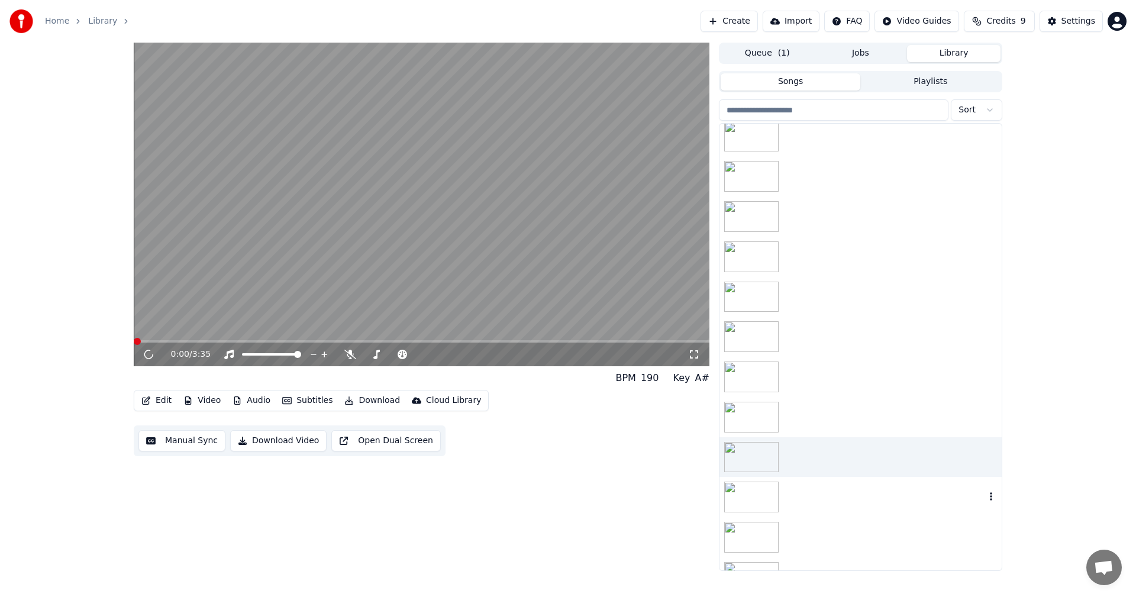
click at [814, 501] on div at bounding box center [860, 497] width 282 height 40
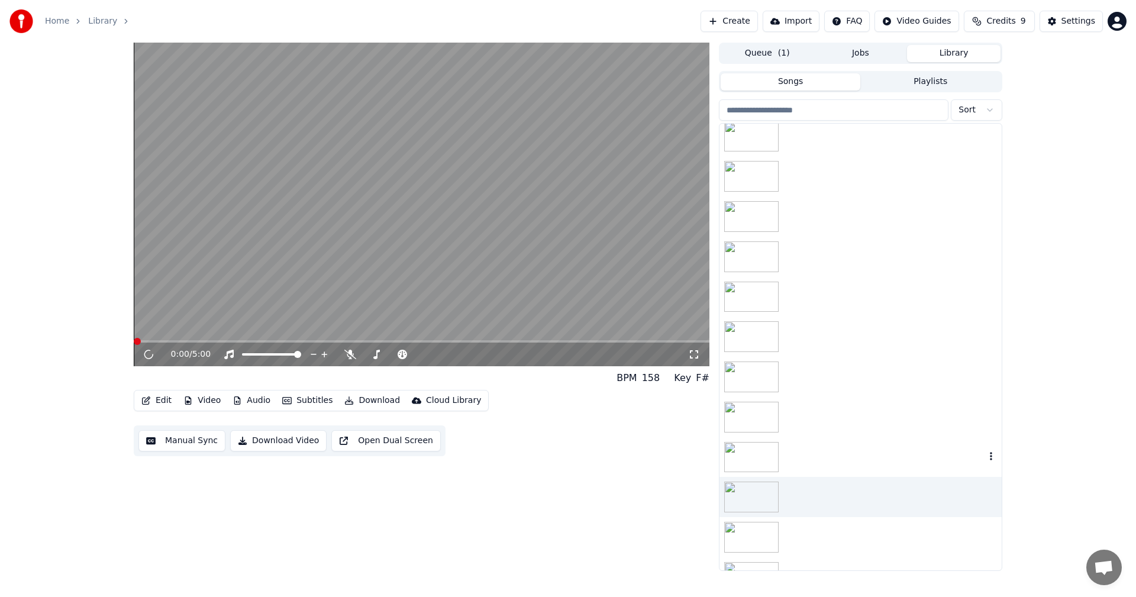
click at [814, 455] on div at bounding box center [860, 457] width 282 height 40
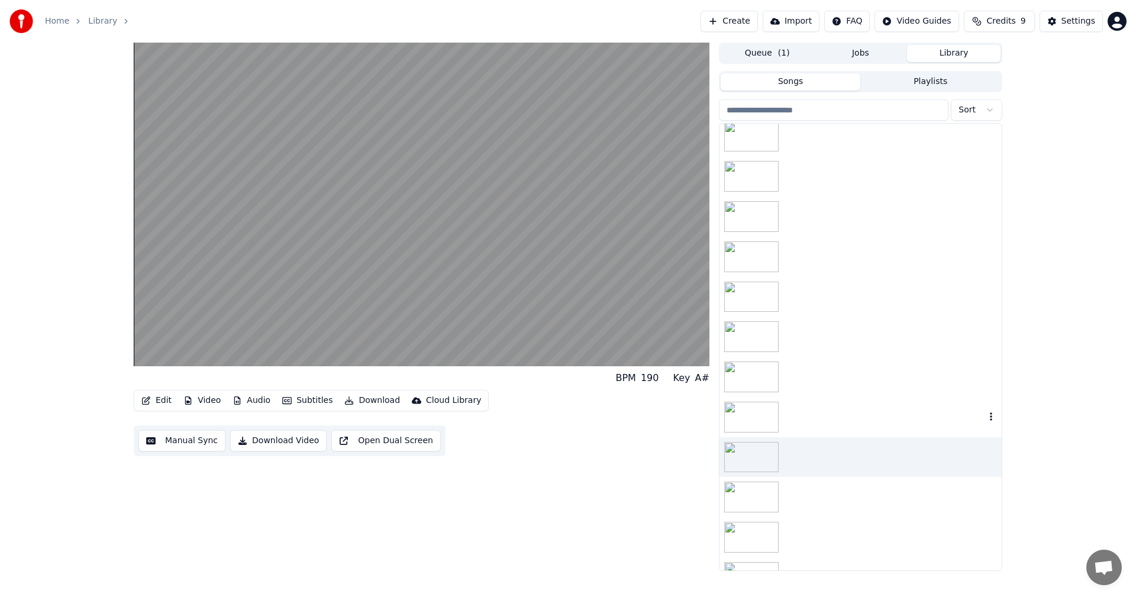
click at [810, 418] on div at bounding box center [860, 417] width 282 height 40
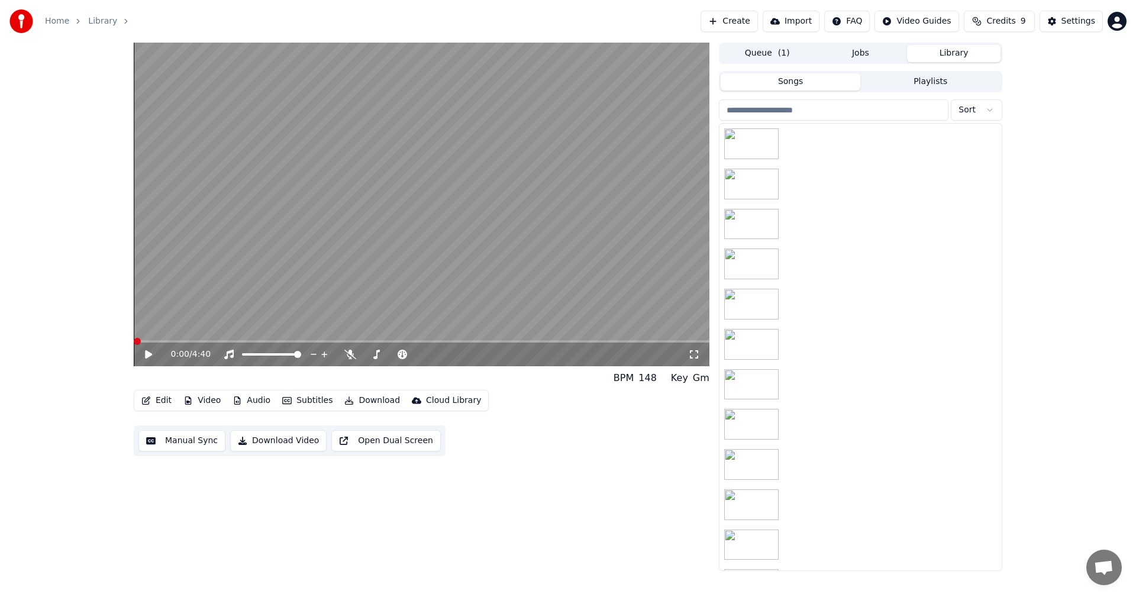
click at [743, 24] on button "Create" at bounding box center [728, 21] width 57 height 21
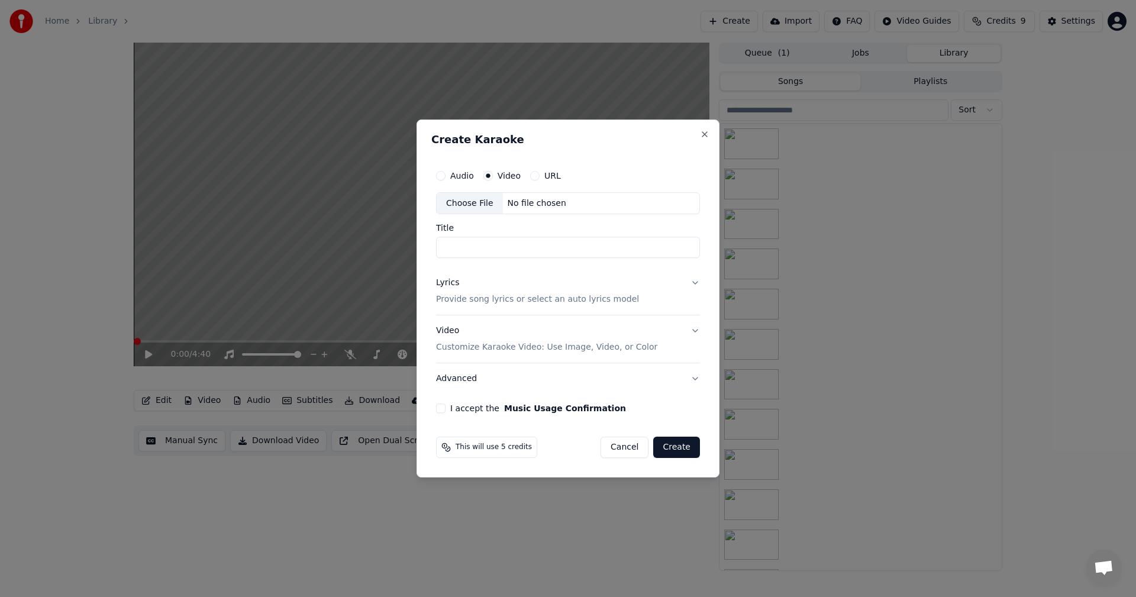
click at [693, 378] on button "Advanced" at bounding box center [568, 378] width 264 height 31
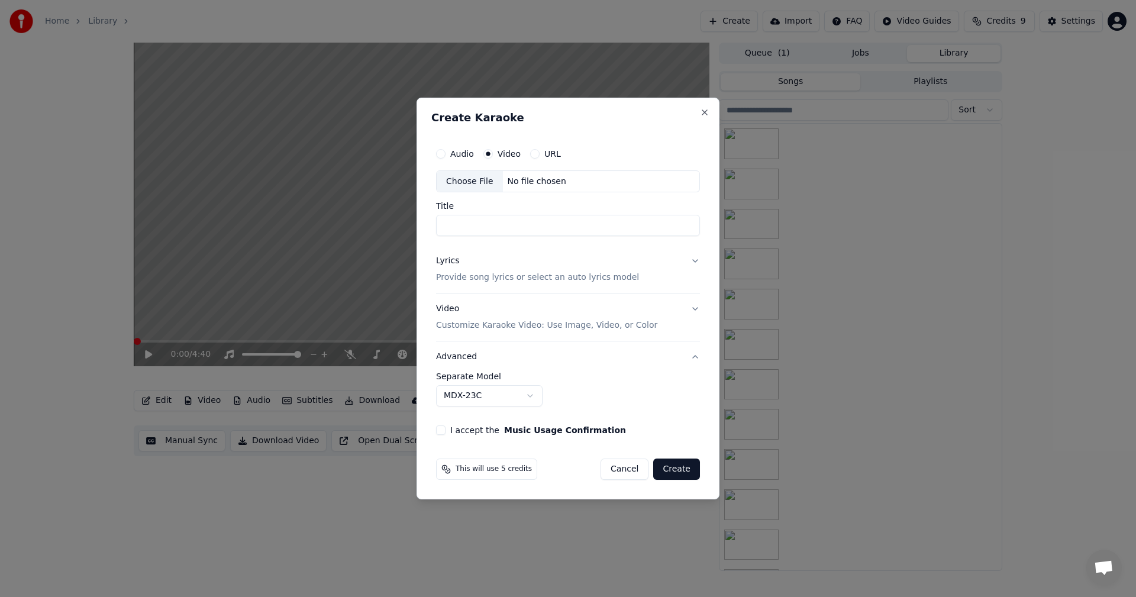
click at [695, 314] on button "Video Customize Karaoke Video: Use Image, Video, or Color" at bounding box center [568, 317] width 264 height 47
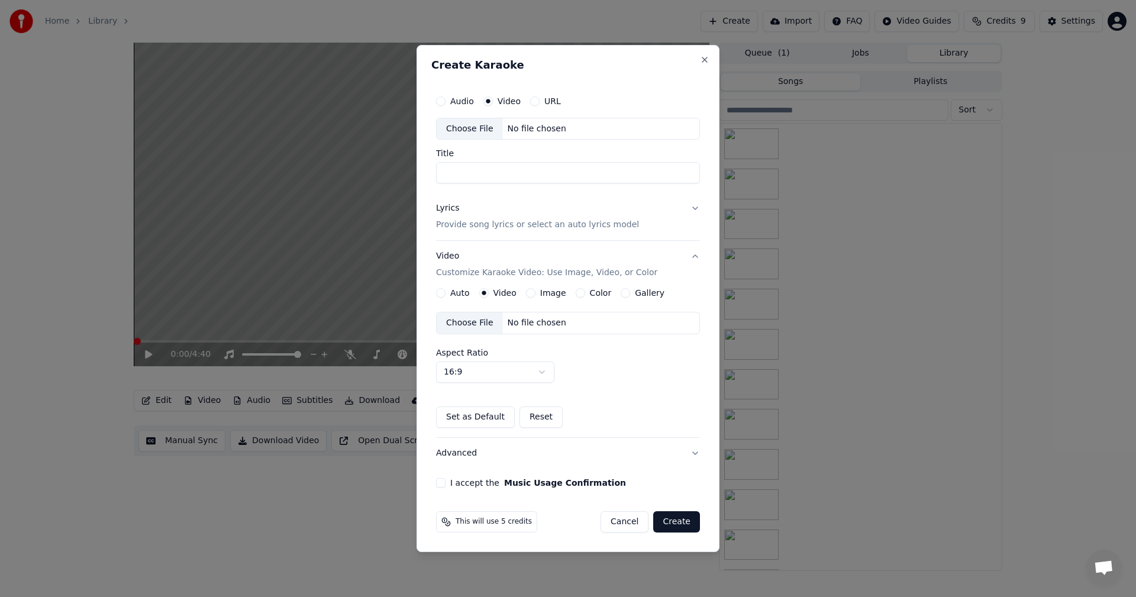
click at [601, 317] on div "Choose File No file chosen" at bounding box center [568, 323] width 264 height 22
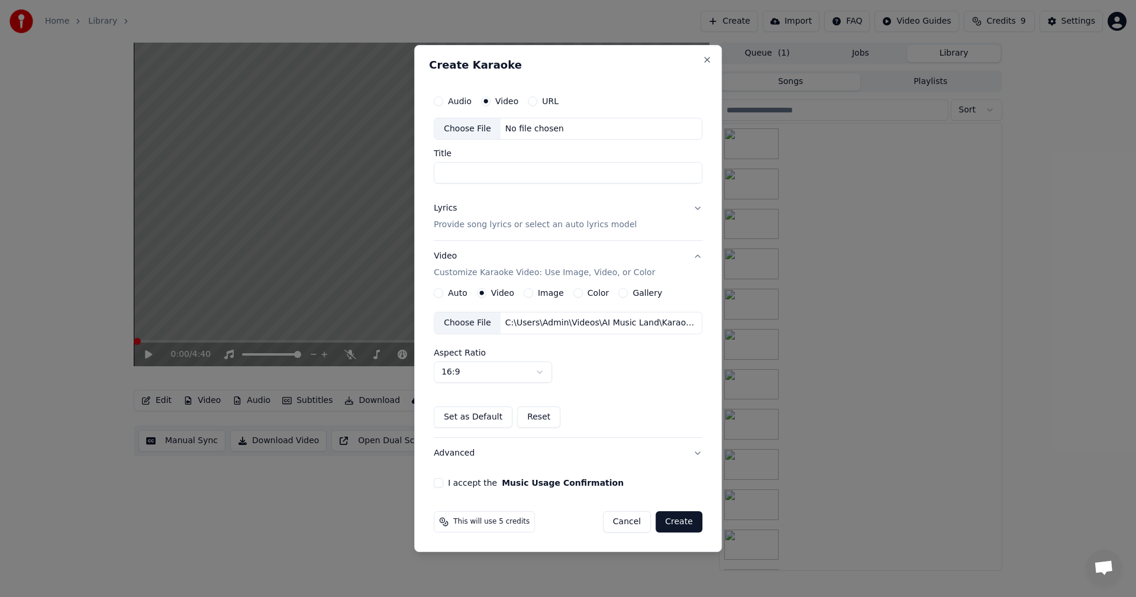
click at [682, 215] on button "Lyrics Provide song lyrics or select an auto lyrics model" at bounding box center [568, 216] width 268 height 47
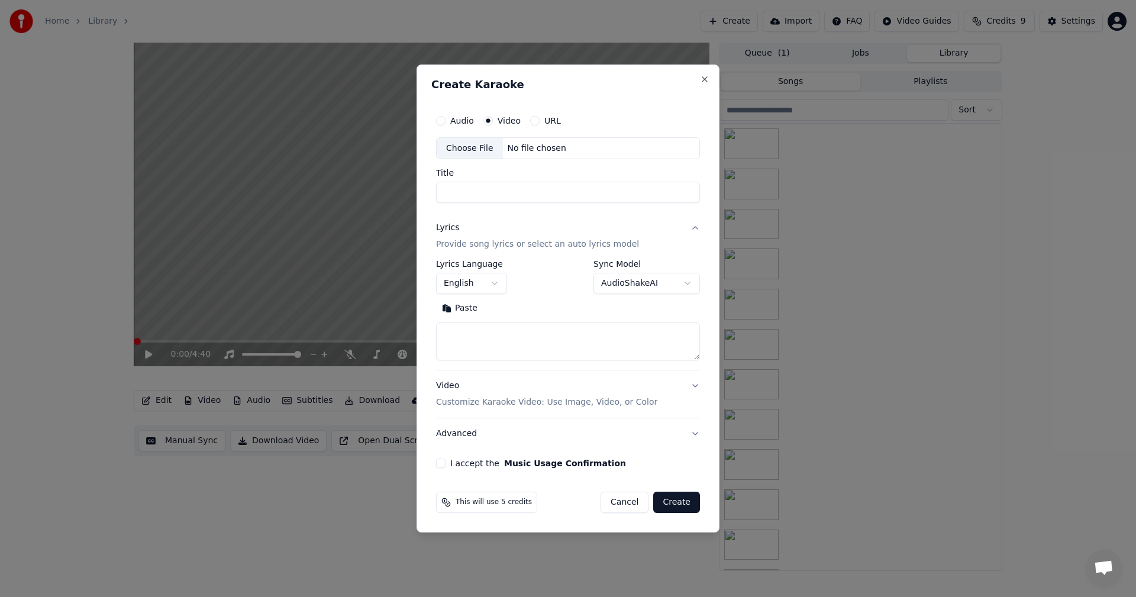
click at [540, 344] on textarea at bounding box center [568, 342] width 264 height 38
paste textarea "**********"
type textarea "**********"
click at [515, 150] on div "No file chosen" at bounding box center [537, 149] width 68 height 12
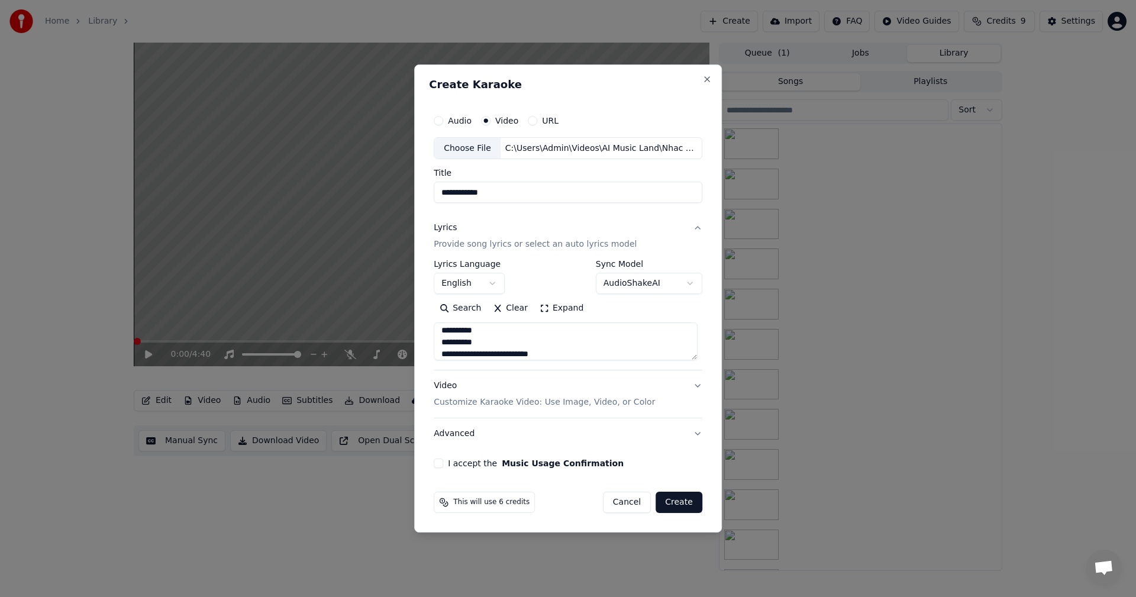
type input "**********"
click at [473, 192] on input "**********" at bounding box center [568, 192] width 268 height 21
drag, startPoint x: 509, startPoint y: 194, endPoint x: 410, endPoint y: 193, distance: 98.8
click at [410, 193] on body "**********" at bounding box center [568, 298] width 1136 height 597
click at [442, 465] on button "I accept the Music Usage Confirmation" at bounding box center [438, 462] width 9 height 9
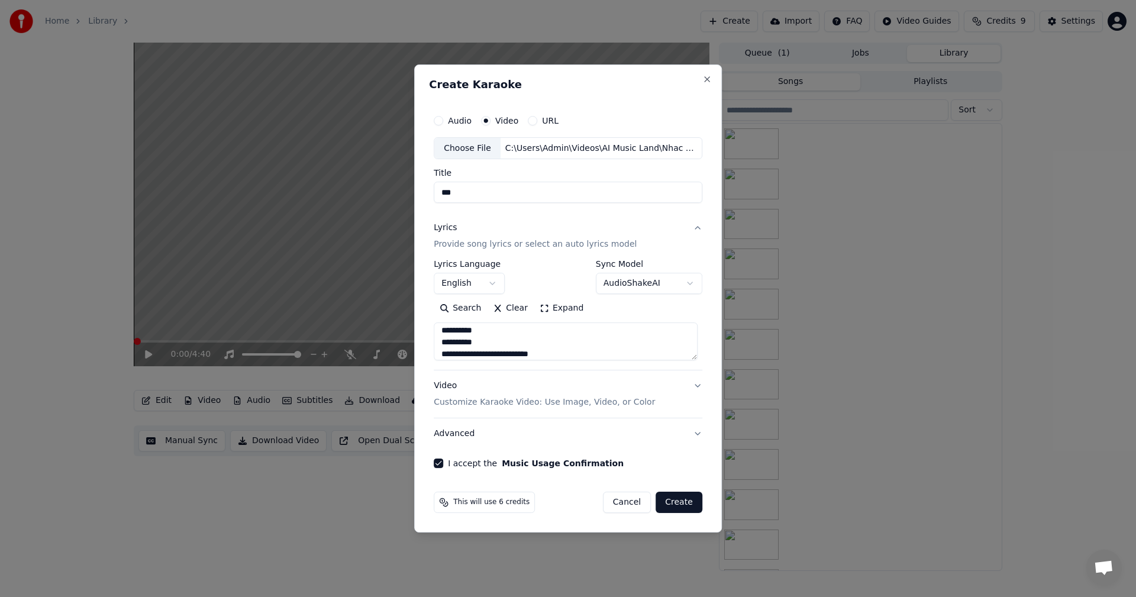
click at [691, 383] on button "Video Customize Karaoke Video: Use Image, Video, or Color" at bounding box center [568, 394] width 268 height 47
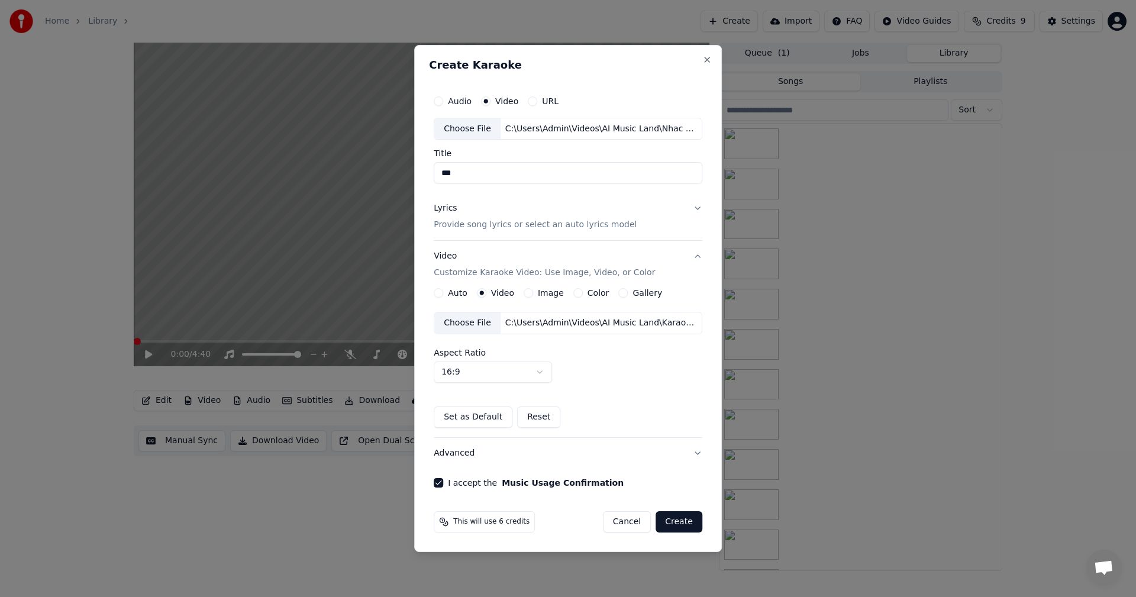
click at [678, 522] on button "Create" at bounding box center [678, 521] width 47 height 21
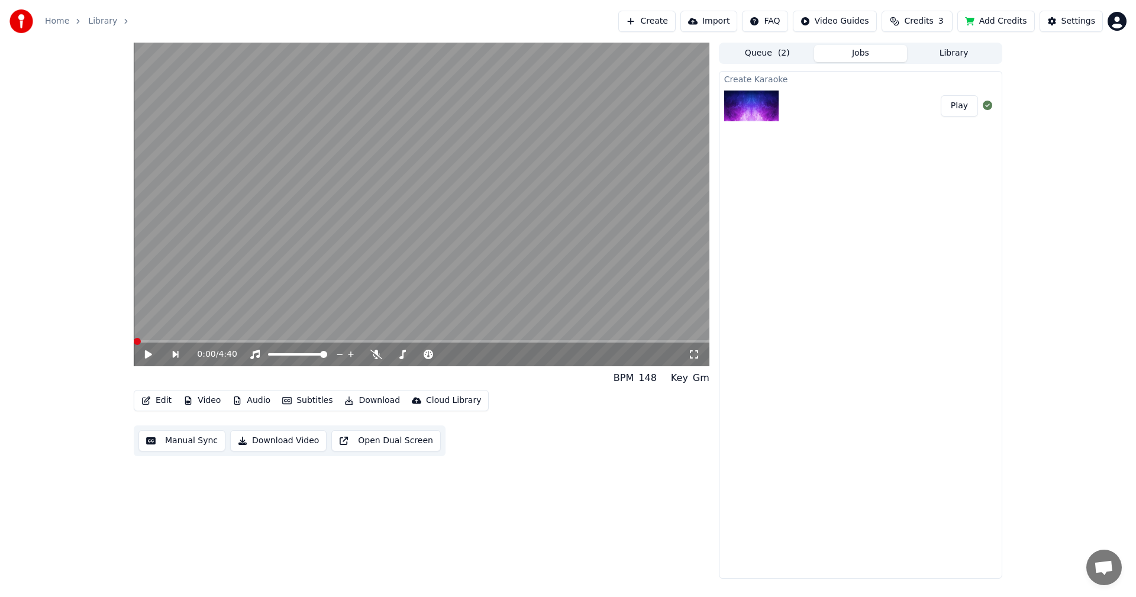
click at [962, 109] on button "Play" at bounding box center [958, 105] width 37 height 21
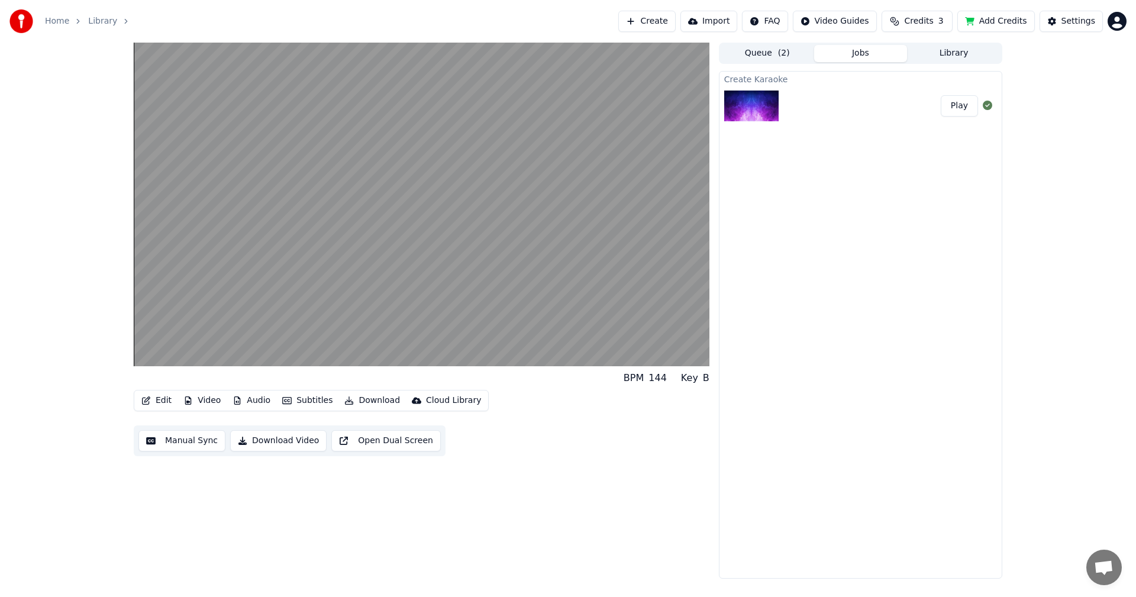
click at [662, 475] on div "BPM 144 Key B Edit Video Audio Subtitles Download Cloud Library Manual Sync Dow…" at bounding box center [421, 311] width 575 height 536
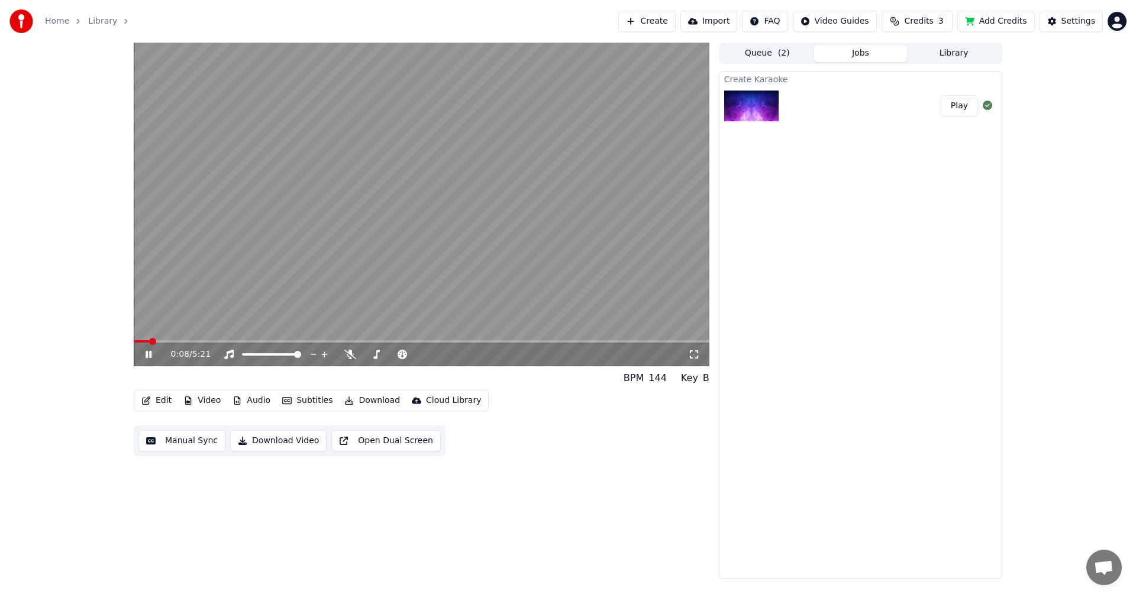
click at [183, 340] on span at bounding box center [421, 341] width 575 height 2
click at [202, 339] on video at bounding box center [421, 204] width 575 height 323
click at [151, 351] on icon at bounding box center [157, 354] width 28 height 9
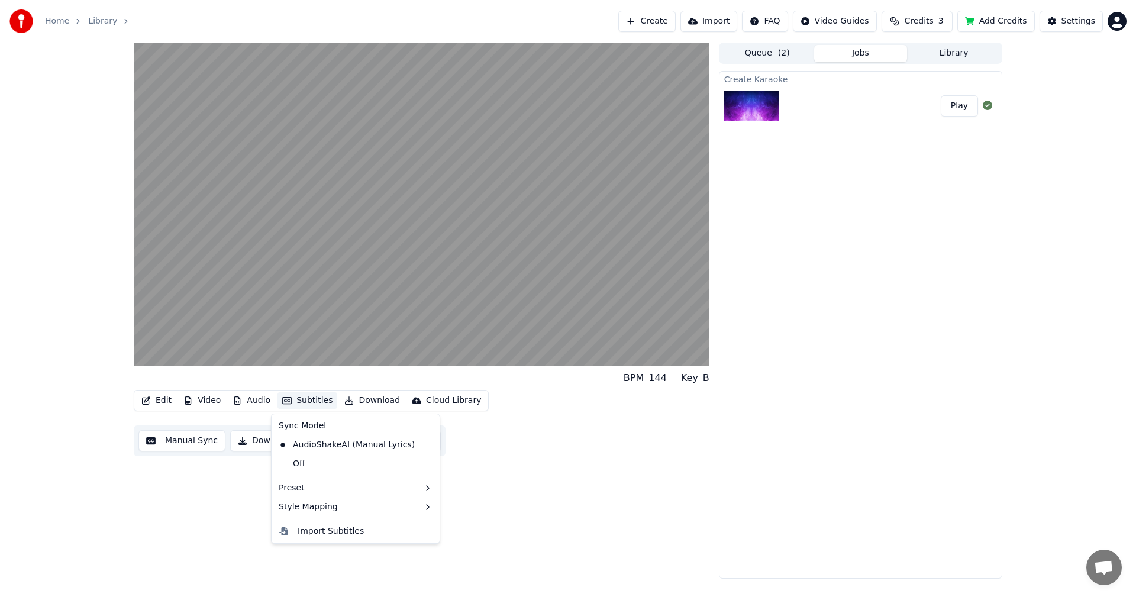
click at [296, 401] on button "Subtitles" at bounding box center [307, 400] width 60 height 17
click at [323, 460] on div "Off" at bounding box center [355, 463] width 163 height 19
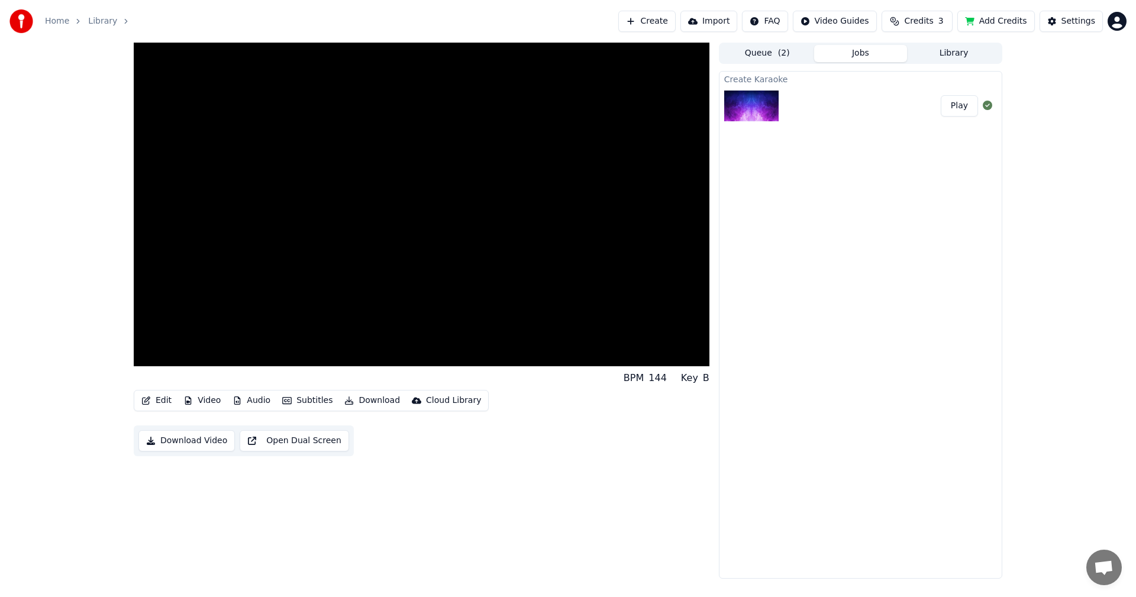
click at [312, 397] on button "Subtitles" at bounding box center [307, 400] width 60 height 17
click at [318, 439] on div "AudioShakeAI (Manual Lyrics)" at bounding box center [346, 444] width 145 height 19
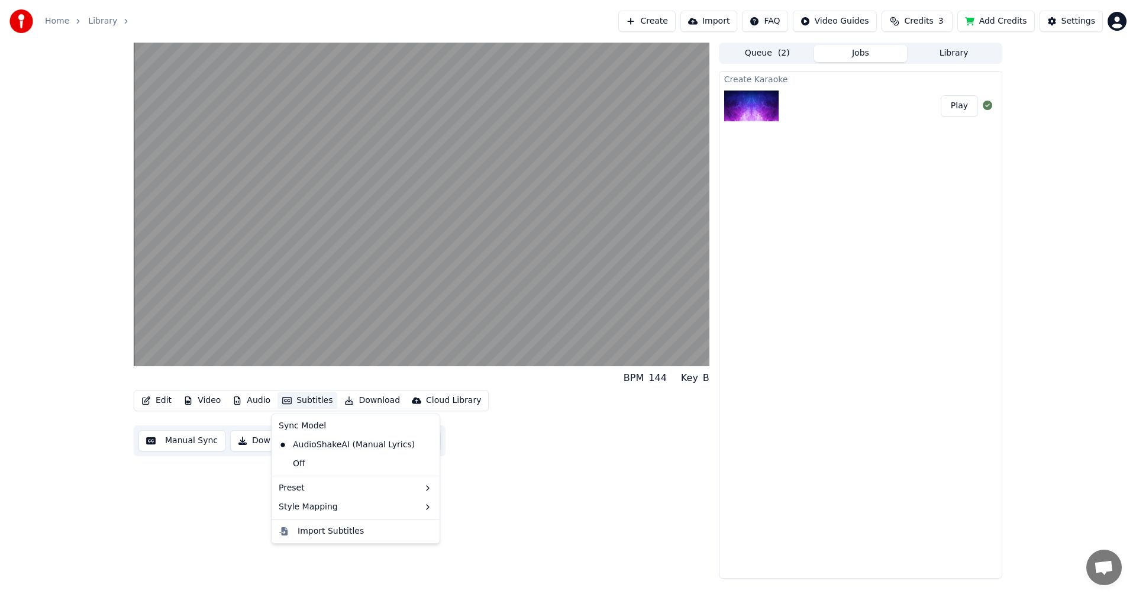
click at [314, 402] on button "Subtitles" at bounding box center [307, 400] width 60 height 17
click at [64, 454] on div "BPM 144 Key B Edit Video Audio Subtitles Download Cloud Library Manual Sync Dow…" at bounding box center [568, 311] width 1136 height 536
click at [163, 406] on button "Edit" at bounding box center [157, 400] width 40 height 17
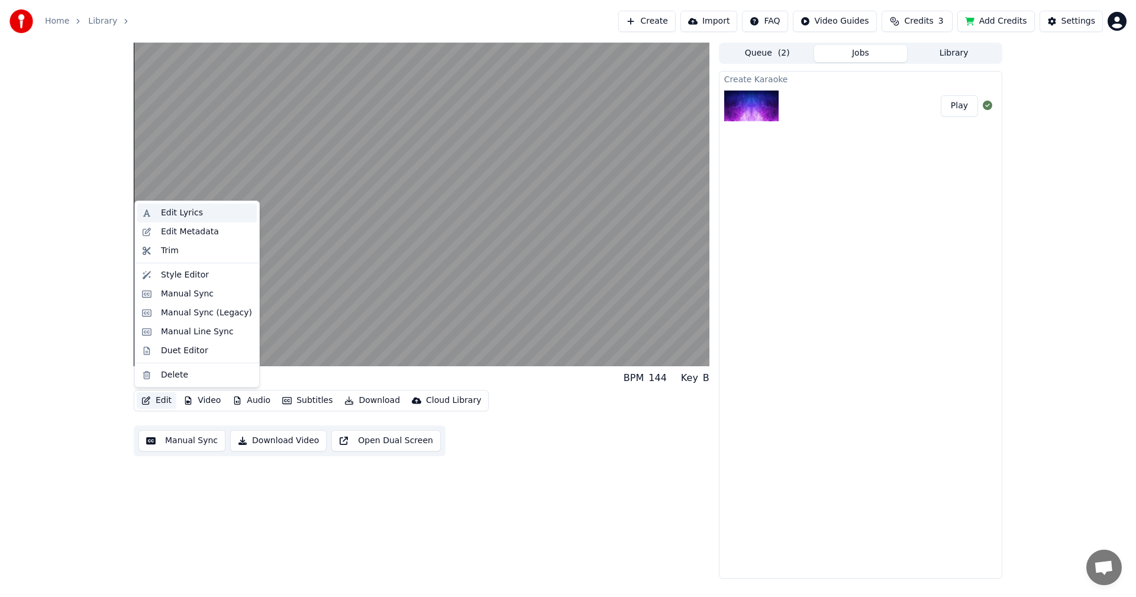
click at [195, 217] on div "Edit Lyrics" at bounding box center [182, 213] width 42 height 12
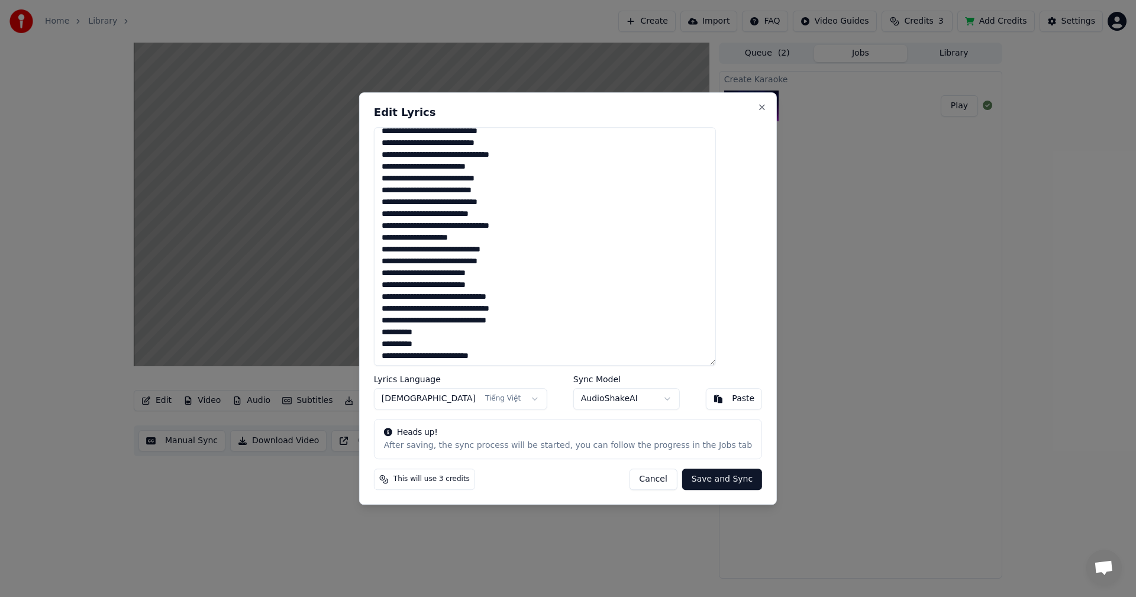
scroll to position [138, 0]
click at [631, 477] on button "Cancel" at bounding box center [653, 478] width 48 height 21
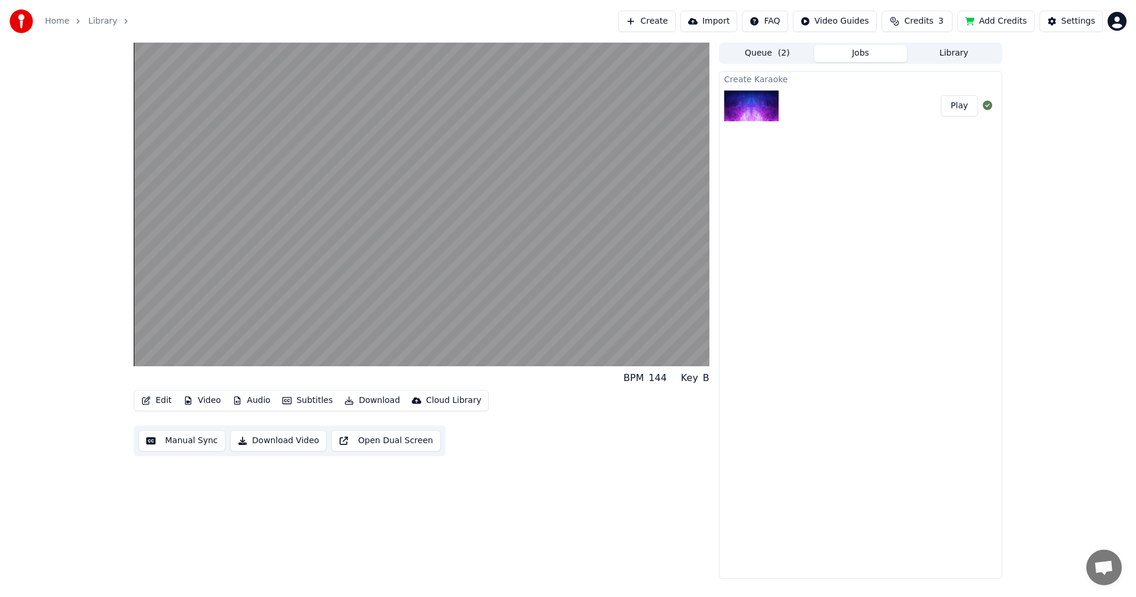
click at [259, 405] on button "Audio" at bounding box center [251, 400] width 47 height 17
click at [529, 471] on div "BPM 144 Key B Edit Video Audio Subtitles Download Cloud Library Manual Sync Dow…" at bounding box center [421, 311] width 575 height 536
click at [312, 394] on button "Subtitles" at bounding box center [307, 400] width 60 height 17
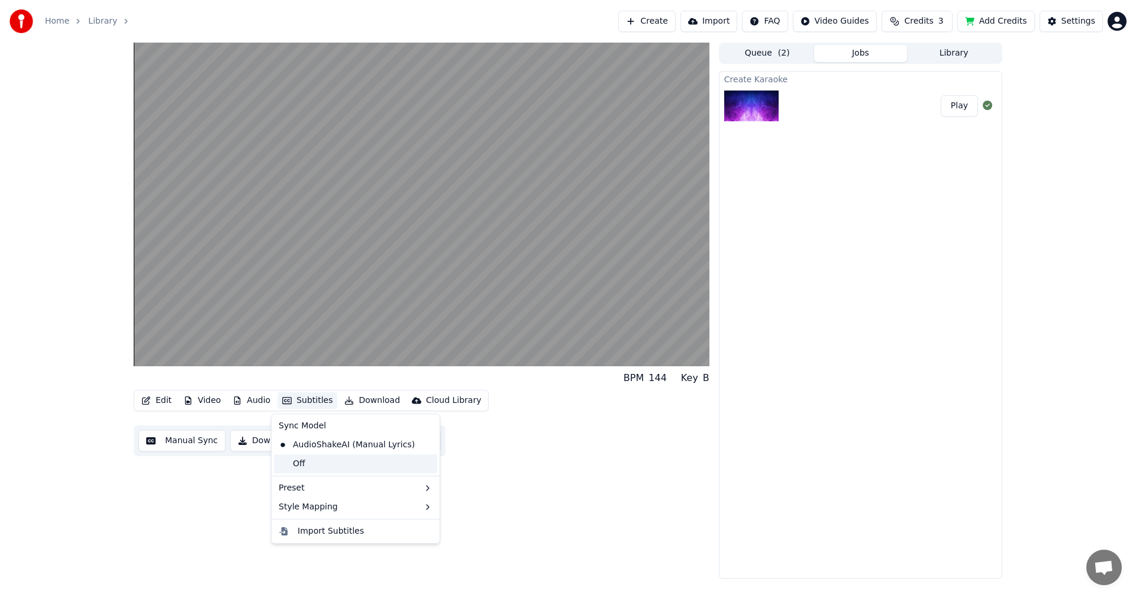
click at [326, 457] on div "Off" at bounding box center [355, 463] width 163 height 19
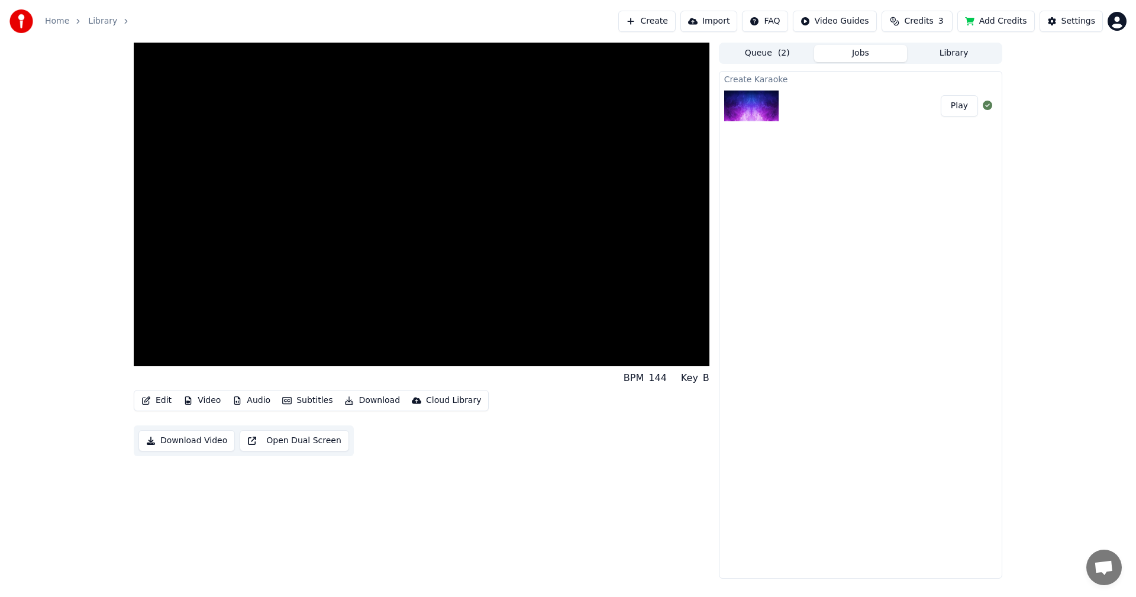
click at [302, 404] on button "Subtitles" at bounding box center [307, 400] width 60 height 17
click at [587, 516] on div "BPM 144 Key B Edit Video Audio Subtitles Download Cloud Library Download Video …" at bounding box center [421, 311] width 575 height 536
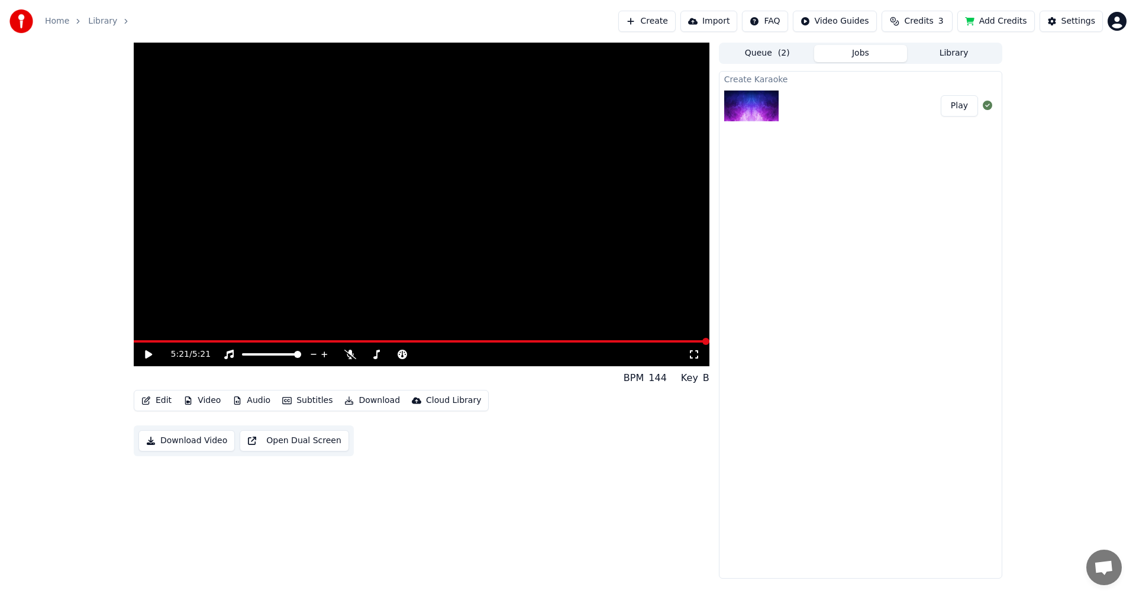
click at [520, 500] on div "5:21 / 5:21 BPM 144 Key B Edit Video Audio Subtitles Download Cloud Library Dow…" at bounding box center [421, 311] width 575 height 536
click at [1111, 20] on html "Home Library Create Import FAQ Video Guides Credits 3 Add Credits Settings 5:21…" at bounding box center [568, 298] width 1136 height 597
click at [1057, 127] on div "Sign Out" at bounding box center [1065, 136] width 136 height 19
